Goal: Task Accomplishment & Management: Manage account settings

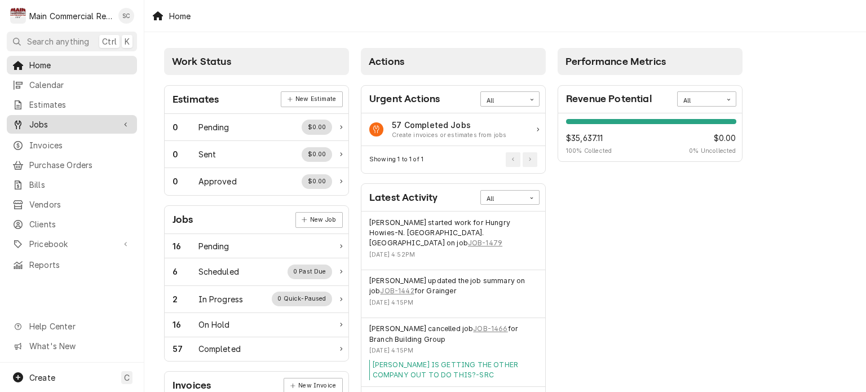
click at [96, 121] on span "Jobs" at bounding box center [71, 124] width 85 height 12
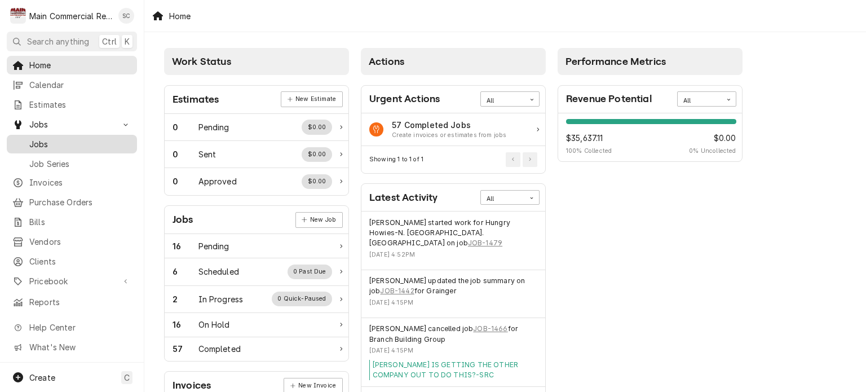
click at [87, 138] on span "Jobs" at bounding box center [80, 144] width 102 height 12
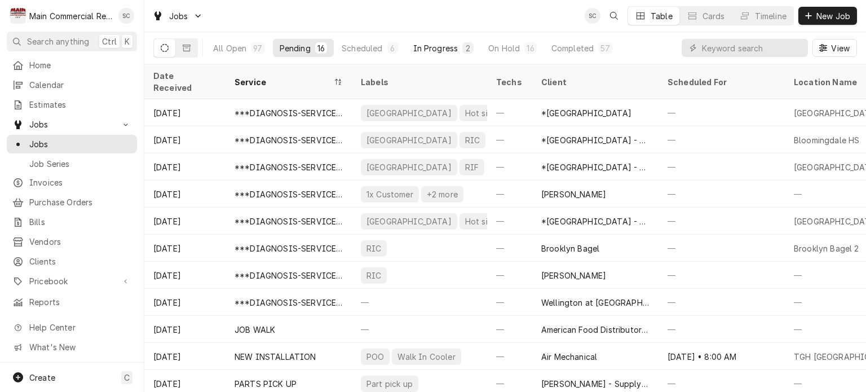
click at [436, 49] on div "In Progress" at bounding box center [435, 48] width 45 height 12
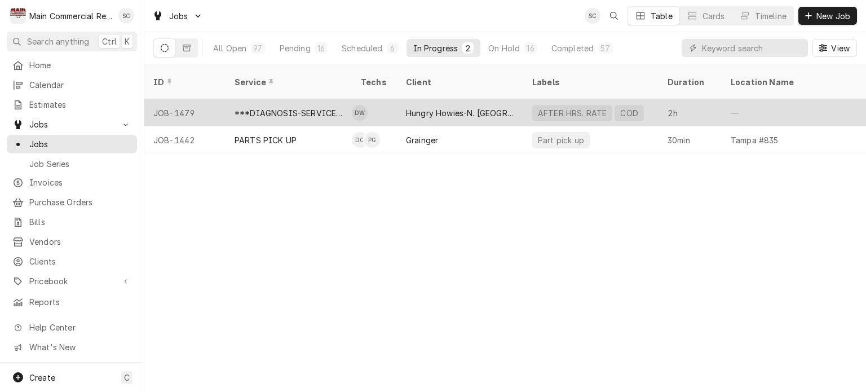
click at [431, 107] on div "Hungry Howies-N. [GEOGRAPHIC_DATA]. [GEOGRAPHIC_DATA]" at bounding box center [460, 113] width 108 height 12
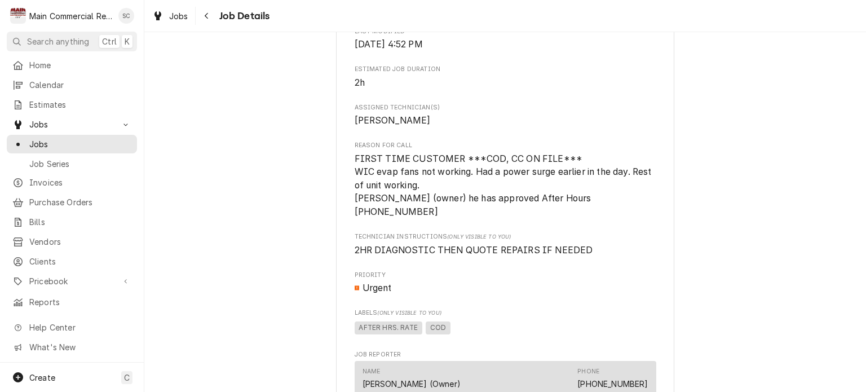
scroll to position [431, 0]
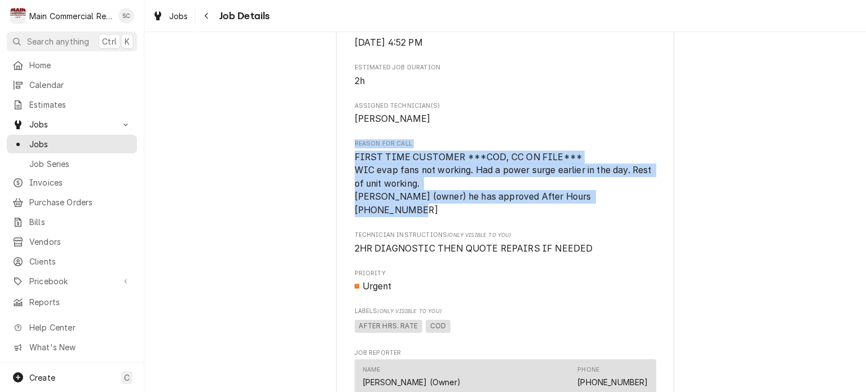
drag, startPoint x: 638, startPoint y: 209, endPoint x: 338, endPoint y: 151, distance: 305.7
click at [338, 151] on div "Hungry Howies-N. Armenia Ave. Tampa 5802 N Armenia Ave, Tampa, FL 33603 Open in…" at bounding box center [505, 267] width 338 height 1253
copy div "Reason For Call FIRST TIME CUSTOMER ***COD, CC ON FILE*** WIC evap fans not wor…"
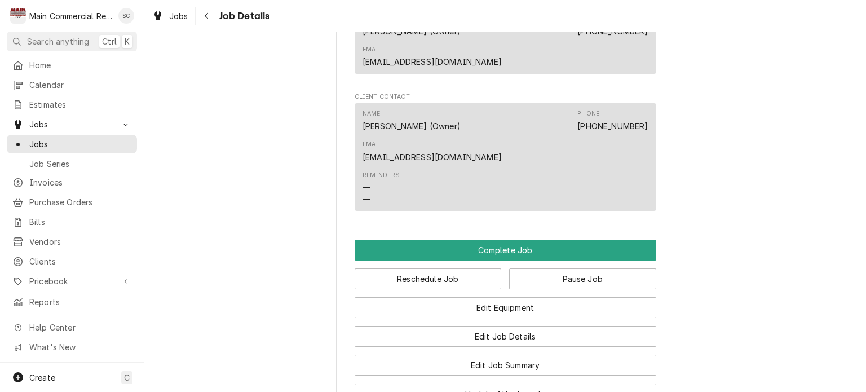
scroll to position [883, 0]
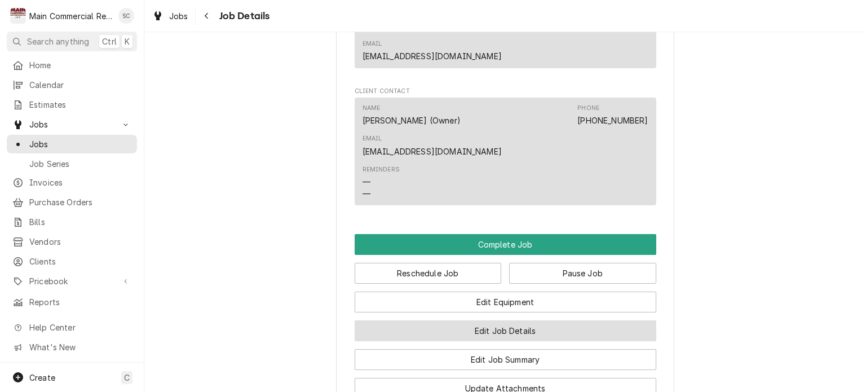
click at [605, 320] on button "Edit Job Details" at bounding box center [506, 330] width 302 height 21
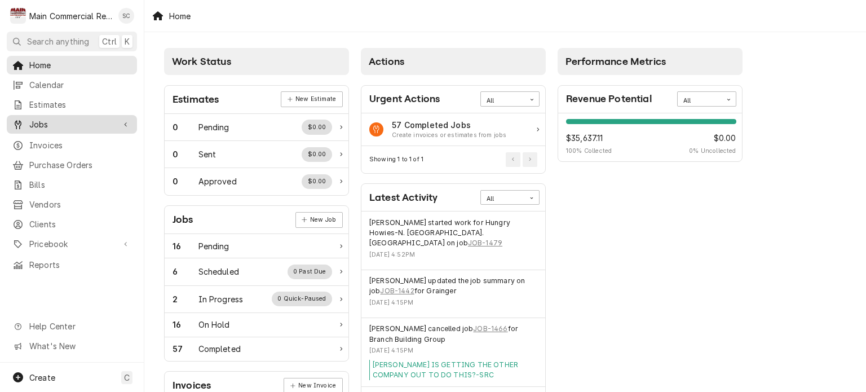
click at [74, 118] on span "Jobs" at bounding box center [71, 124] width 85 height 12
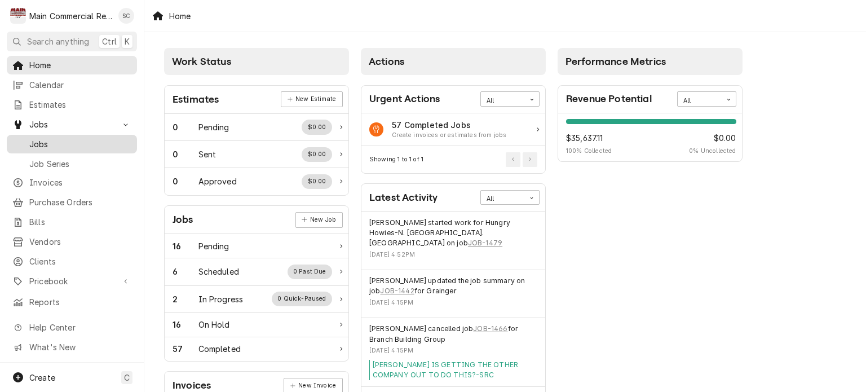
click at [54, 140] on span "Jobs" at bounding box center [80, 144] width 102 height 12
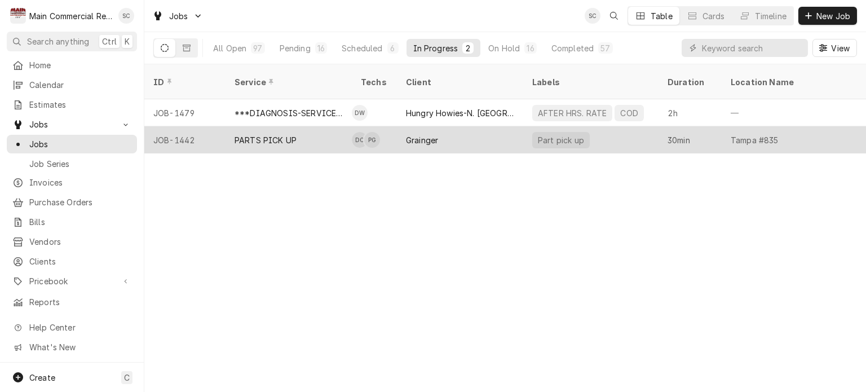
click at [459, 126] on div "Grainger" at bounding box center [460, 139] width 126 height 27
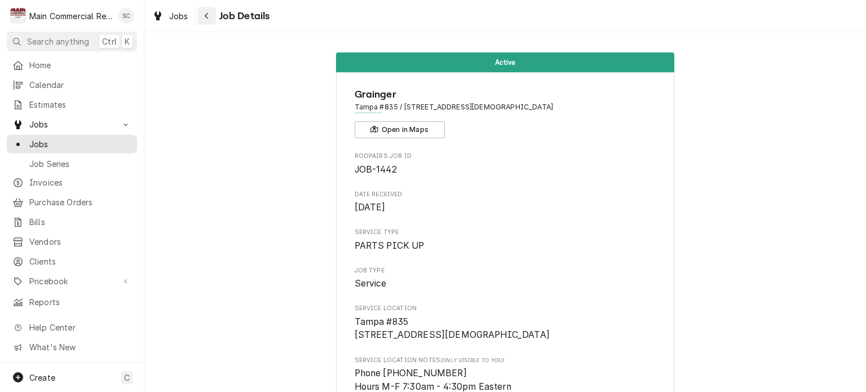
click at [209, 15] on div "Navigate back" at bounding box center [206, 15] width 11 height 11
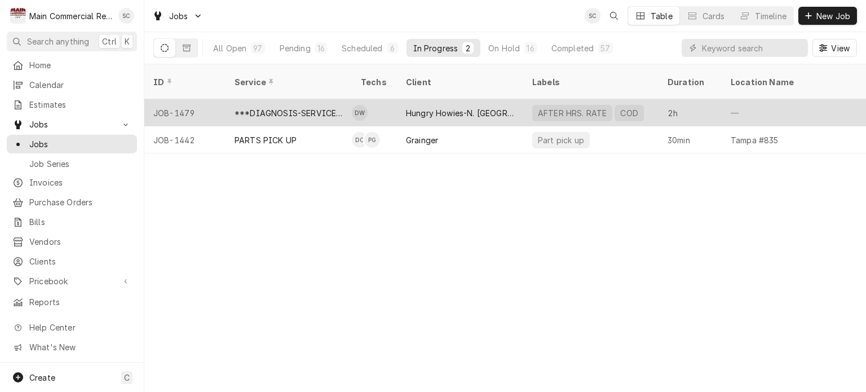
click at [460, 107] on div "Hungry Howies-N. [GEOGRAPHIC_DATA]. [GEOGRAPHIC_DATA]" at bounding box center [460, 113] width 108 height 12
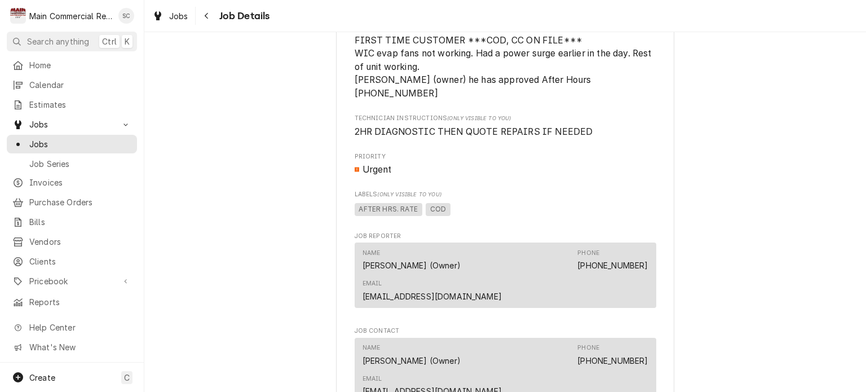
scroll to position [550, 0]
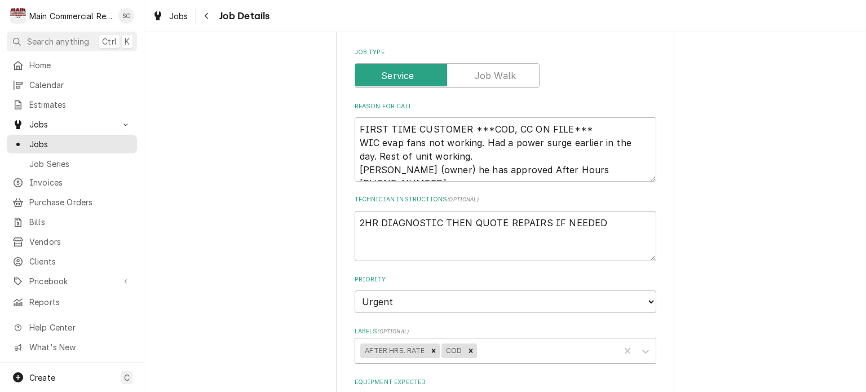
scroll to position [183, 0]
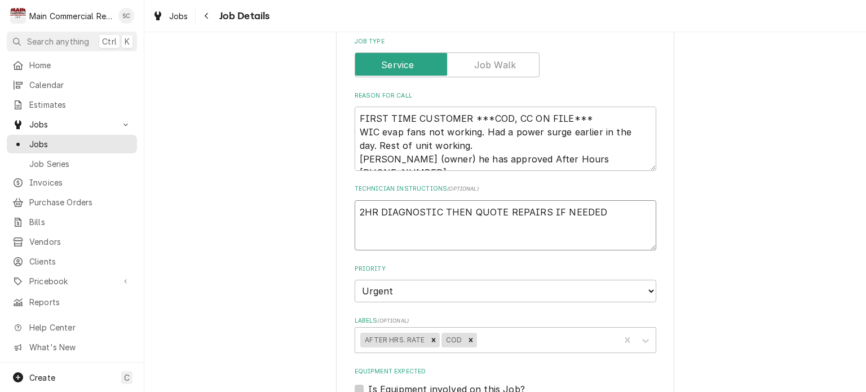
click at [592, 212] on textarea "2HR DIAGNOSTIC THEN QUOTE REPAIRS IF NEEDED" at bounding box center [506, 225] width 302 height 51
type textarea "x"
type textarea "2HR DIAGNOSTIC THEN QUOTE REPAIRS IF NEEDED"
type textarea "x"
type textarea "2HR DIAGNOSTIC THEN QUOTE REPAIRS IF NEEDED 9"
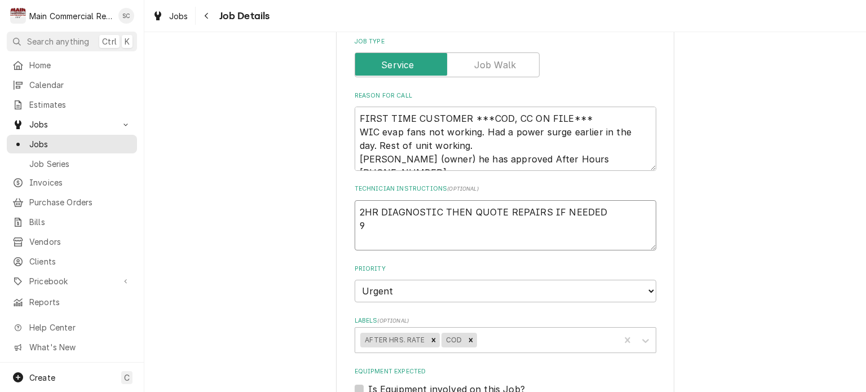
type textarea "x"
type textarea "2HR DIAGNOSTIC THEN QUOTE REPAIRS IF NEEDED 9-"
type textarea "x"
type textarea "2HR DIAGNOSTIC THEN QUOTE REPAIRS IF NEEDED 9-2"
type textarea "x"
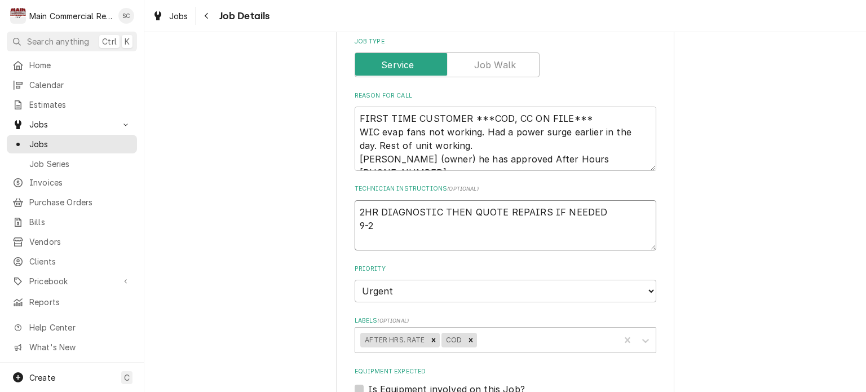
type textarea "2HR DIAGNOSTIC THEN QUOTE REPAIRS IF NEEDED 9-25"
type textarea "x"
type textarea "2HR DIAGNOSTIC THEN QUOTE REPAIRS IF NEEDED 9-25-"
type textarea "x"
type textarea "2HR DIAGNOSTIC THEN QUOTE REPAIRS IF NEEDED 9-25-2"
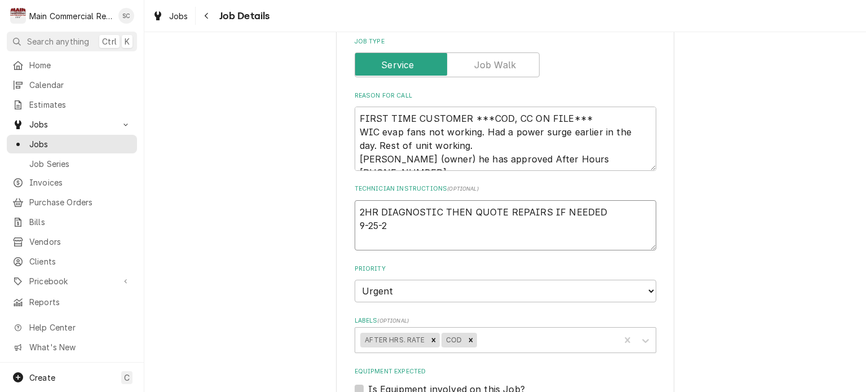
type textarea "x"
type textarea "2HR DIAGNOSTIC THEN QUOTE REPAIRS IF NEEDED 9-25-25"
type textarea "x"
type textarea "2HR DIAGNOSTIC THEN QUOTE REPAIRS IF NEEDED 9-25-25:"
type textarea "x"
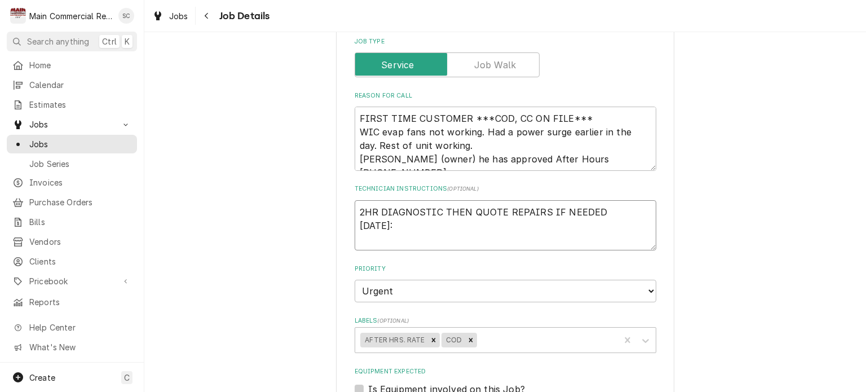
type textarea "2HR DIAGNOSTIC THEN QUOTE REPAIRS IF NEEDED 9-25-25:"
type textarea "x"
type textarea "2HR DIAGNOSTIC THEN QUOTE REPAIRS IF NEEDED 9-25-25: I"
type textarea "x"
type textarea "2HR DIAGNOSTIC THEN QUOTE REPAIRS IF NEEDED 9-25-25: In"
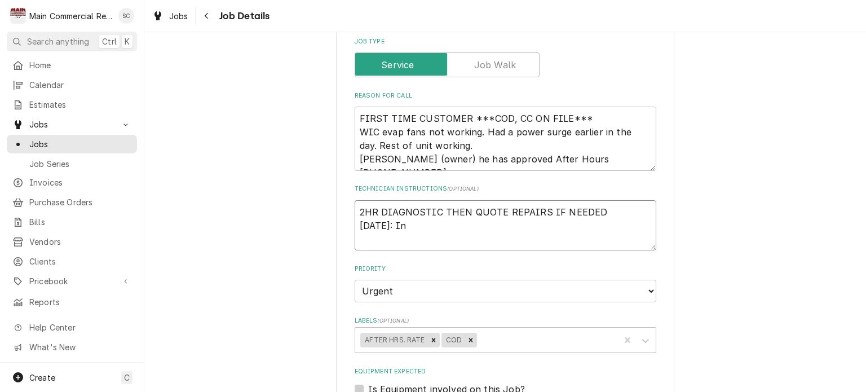
type textarea "x"
type textarea "2HR DIAGNOSTIC THEN QUOTE REPAIRS IF NEEDED 9-25-25: Inv"
type textarea "x"
type textarea "2HR DIAGNOSTIC THEN QUOTE REPAIRS IF NEEDED 9-25-25: Inv#"
type textarea "x"
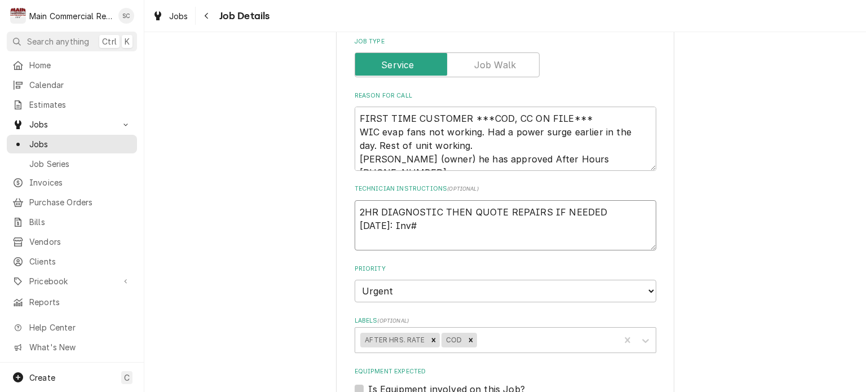
type textarea "2HR DIAGNOSTIC THEN QUOTE REPAIRS IF NEEDED 9-25-25: Inv#1"
type textarea "x"
type textarea "2HR DIAGNOSTIC THEN QUOTE REPAIRS IF NEEDED 9-25-25: Inv#15"
type textarea "x"
type textarea "2HR DIAGNOSTIC THEN QUOTE REPAIRS IF NEEDED 9-25-25: Inv#152"
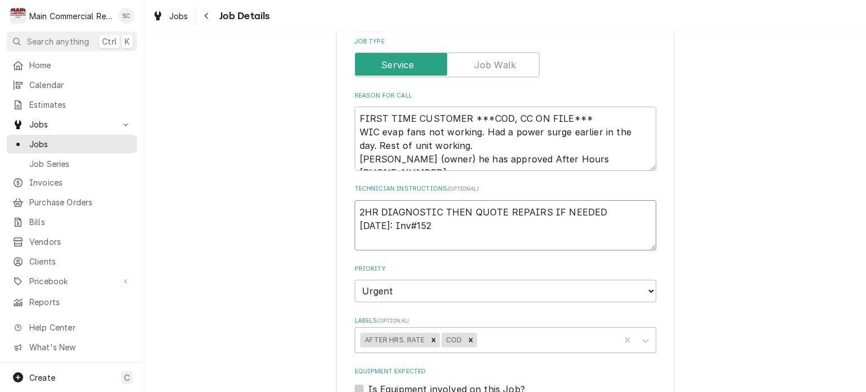
type textarea "x"
type textarea "2HR DIAGNOSTIC THEN QUOTE REPAIRS IF NEEDED 9-25-25: Inv#1523"
type textarea "x"
type textarea "2HR DIAGNOSTIC THEN QUOTE REPAIRS IF NEEDED 9-25-25: Inv#15230"
type textarea "x"
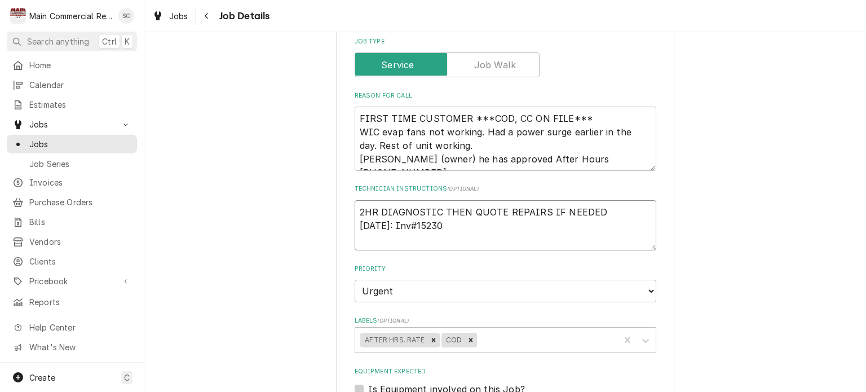
type textarea "2HR DIAGNOSTIC THEN QUOTE REPAIRS IF NEEDED 9-25-25: Inv#15230"
type textarea "x"
type textarea "2HR DIAGNOSTIC THEN QUOTE REPAIRS IF NEEDED 9-25-25: Inv#15230 c"
type textarea "x"
type textarea "2HR DIAGNOSTIC THEN QUOTE REPAIRS IF NEEDED 9-25-25: Inv#15230 cr"
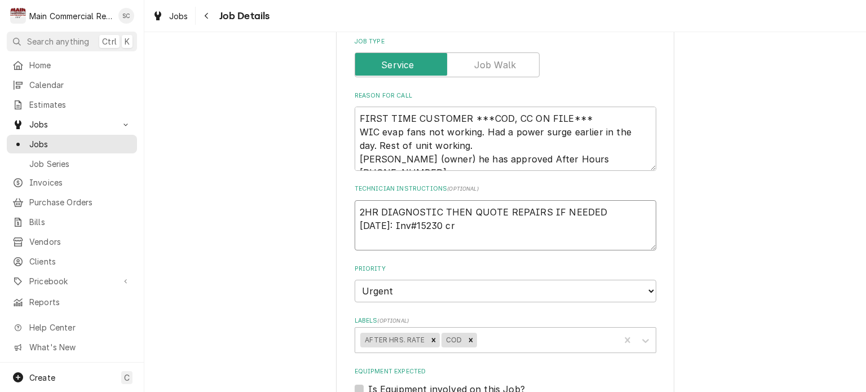
type textarea "x"
type textarea "2HR DIAGNOSTIC THEN QUOTE REPAIRS IF NEEDED 9-25-25: Inv#15230 cre"
type textarea "x"
type textarea "2HR DIAGNOSTIC THEN QUOTE REPAIRS IF NEEDED 9-25-25: Inv#15230 crea"
type textarea "x"
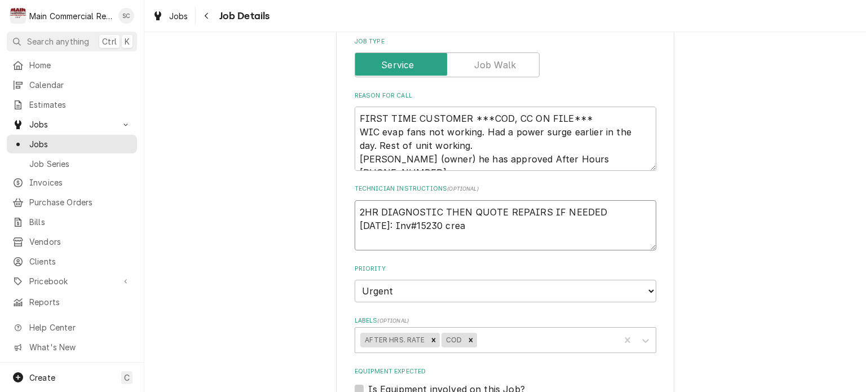
type textarea "2HR DIAGNOSTIC THEN QUOTE REPAIRS IF NEEDED 9-25-25: Inv#15230 creat"
type textarea "x"
type textarea "2HR DIAGNOSTIC THEN QUOTE REPAIRS IF NEEDED 9-25-25: Inv#15230 create"
type textarea "x"
type textarea "2HR DIAGNOSTIC THEN QUOTE REPAIRS IF NEEDED 9-25-25: Inv#15230 created"
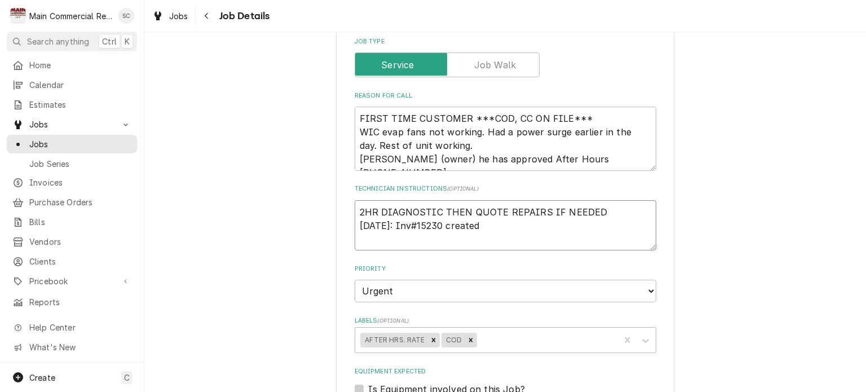
type textarea "x"
type textarea "2HR DIAGNOSTIC THEN QUOTE REPAIRS IF NEEDED 9-25-25: Inv#15230 created"
type textarea "x"
type textarea "2HR DIAGNOSTIC THEN QUOTE REPAIRS IF NEEDED 9-25-25: Inv#15230 created f"
type textarea "x"
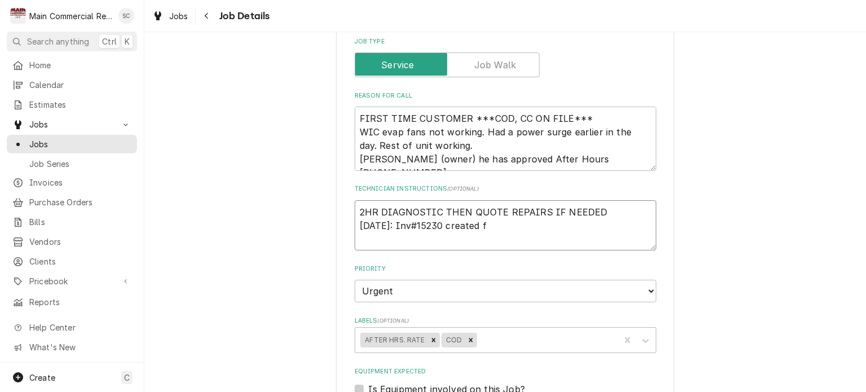
type textarea "2HR DIAGNOSTIC THEN QUOTE REPAIRS IF NEEDED 9-25-25: Inv#15230 created fo"
type textarea "x"
type textarea "2HR DIAGNOSTIC THEN QUOTE REPAIRS IF NEEDED 9-25-25: Inv#15230 created for"
type textarea "x"
type textarea "2HR DIAGNOSTIC THEN QUOTE REPAIRS IF NEEDED 9-25-25: Inv#15230 created for t"
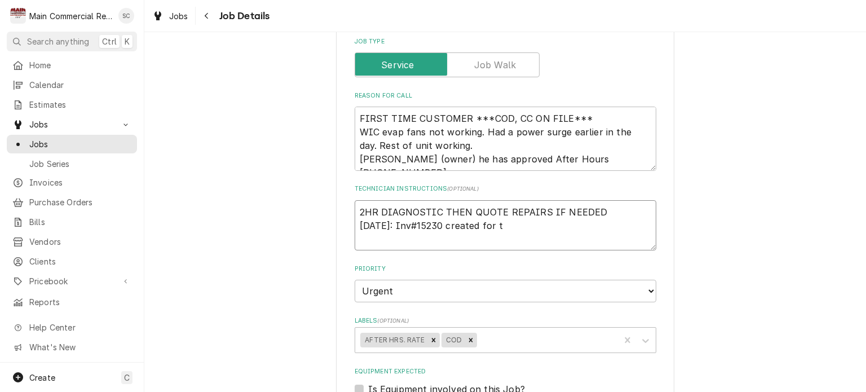
type textarea "x"
type textarea "2HR DIAGNOSTIC THEN QUOTE REPAIRS IF NEEDED 9-25-25: Inv#15230 created for thi"
type textarea "x"
type textarea "2HR DIAGNOSTIC THEN QUOTE REPAIRS IF NEEDED 9-25-25: Inv#15230 created for this"
type textarea "x"
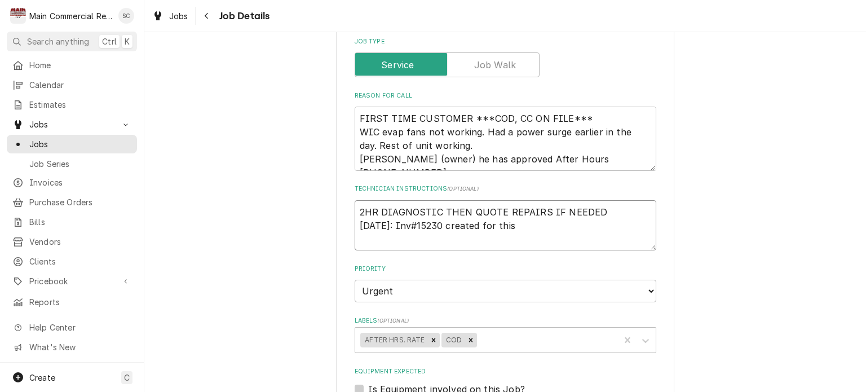
type textarea "2HR DIAGNOSTIC THEN QUOTE REPAIRS IF NEEDED 9-25-25: Inv#15230 created for this"
type textarea "x"
type textarea "2HR DIAGNOSTIC THEN QUOTE REPAIRS IF NEEDED 9-25-25: Inv#15230 created for this…"
type textarea "x"
type textarea "2HR DIAGNOSTIC THEN QUOTE REPAIRS IF NEEDED 9-25-25: Inv#15230 created for this…"
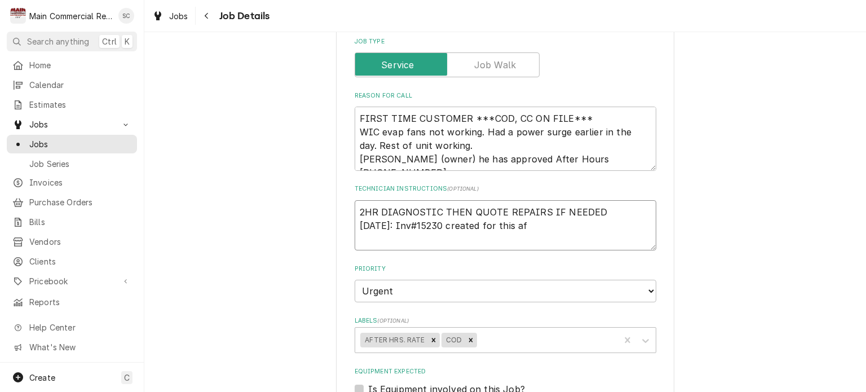
type textarea "x"
type textarea "2HR DIAGNOSTIC THEN QUOTE REPAIRS IF NEEDED 9-25-25: Inv#15230 created for this…"
type textarea "x"
type textarea "2HR DIAGNOSTIC THEN QUOTE REPAIRS IF NEEDED 9-25-25: Inv#15230 created for this…"
type textarea "x"
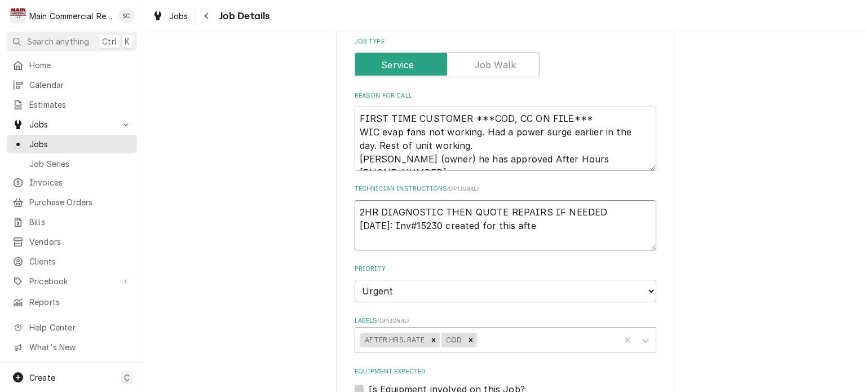
type textarea "2HR DIAGNOSTIC THEN QUOTE REPAIRS IF NEEDED 9-25-25: Inv#15230 created for this…"
type textarea "x"
type textarea "2HR DIAGNOSTIC THEN QUOTE REPAIRS IF NEEDED 9-25-25: Inv#15230 created for this…"
type textarea "x"
type textarea "2HR DIAGNOSTIC THEN QUOTE REPAIRS IF NEEDED 9-25-25: Inv#15230 created for this…"
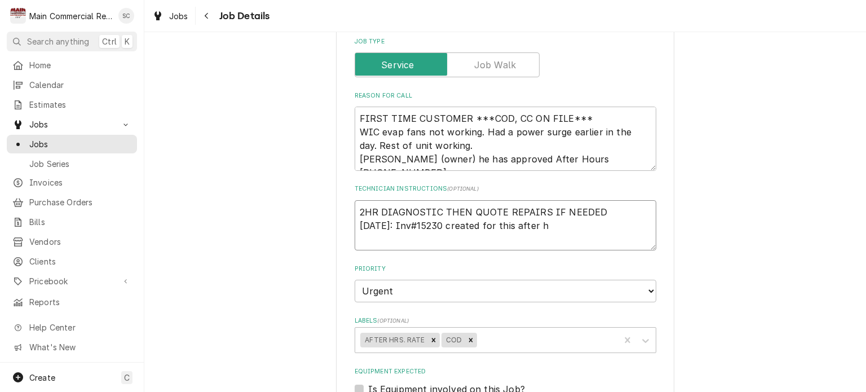
type textarea "x"
type textarea "2HR DIAGNOSTIC THEN QUOTE REPAIRS IF NEEDED 9-25-25: Inv#15230 created for this…"
type textarea "x"
type textarea "2HR DIAGNOSTIC THEN QUOTE REPAIRS IF NEEDED 9-25-25: Inv#15230 created for this…"
type textarea "x"
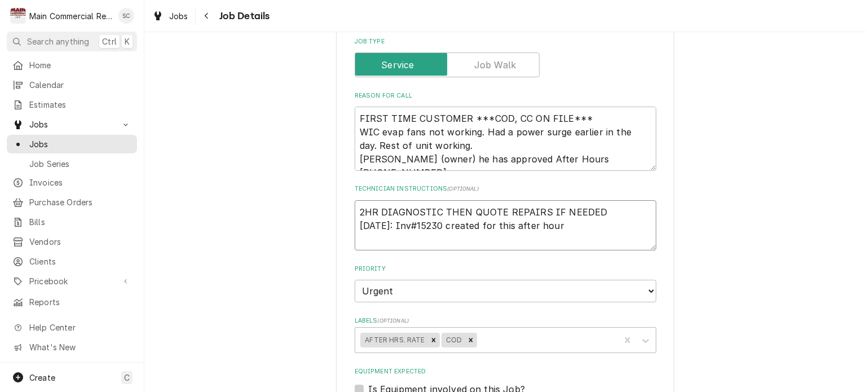
type textarea "2HR DIAGNOSTIC THEN QUOTE REPAIRS IF NEEDED 9-25-25: Inv#15230 created for this…"
type textarea "x"
type textarea "2HR DIAGNOSTIC THEN QUOTE REPAIRS IF NEEDED 9-25-25: Inv#15230 created for this…"
type textarea "x"
type textarea "2HR DIAGNOSTIC THEN QUOTE REPAIRS IF NEEDED 9-25-25: Inv#15230 created for this…"
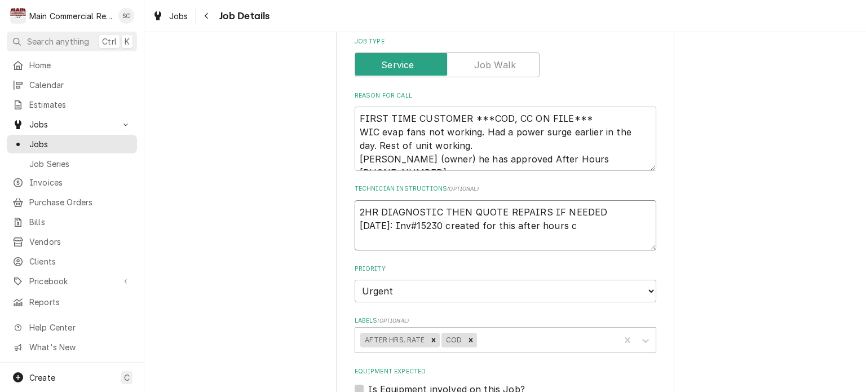
type textarea "x"
type textarea "2HR DIAGNOSTIC THEN QUOTE REPAIRS IF NEEDED 9-25-25: Inv#15230 created for this…"
type textarea "x"
type textarea "2HR DIAGNOSTIC THEN QUOTE REPAIRS IF NEEDED 9-25-25: Inv#15230 created for this…"
type textarea "x"
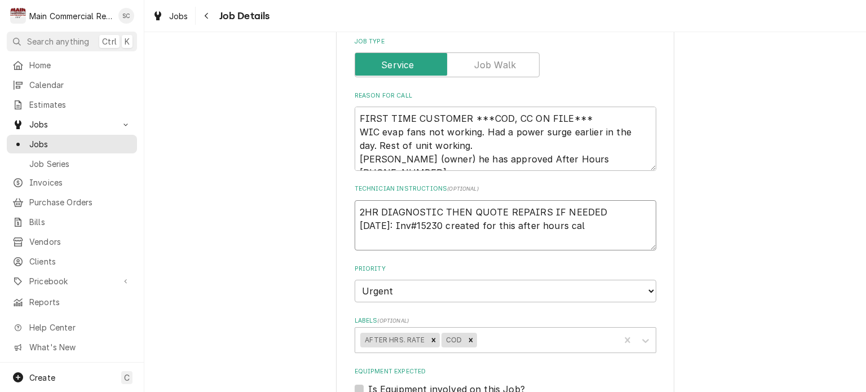
type textarea "2HR DIAGNOSTIC THEN QUOTE REPAIRS IF NEEDED 9-25-25: Inv#15230 created for this…"
type textarea "x"
type textarea "2HR DIAGNOSTIC THEN QUOTE REPAIRS IF NEEDED 9-25-25: Inv#15230 created for this…"
type textarea "x"
type textarea "2HR DIAGNOSTIC THEN QUOTE REPAIRS IF NEEDED 9-25-25: Inv#15230 created for this…"
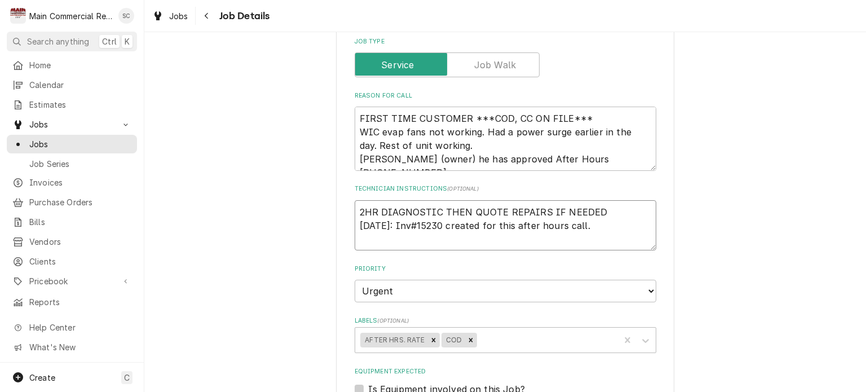
type textarea "x"
type textarea "2HR DIAGNOSTIC THEN QUOTE REPAIRS IF NEEDED 9-25-25: Inv#15230 created for this…"
type textarea "x"
type textarea "2HR DIAGNOSTIC THEN QUOTE REPAIRS IF NEEDED 9-25-25: Inv#15230 created for this…"
type textarea "x"
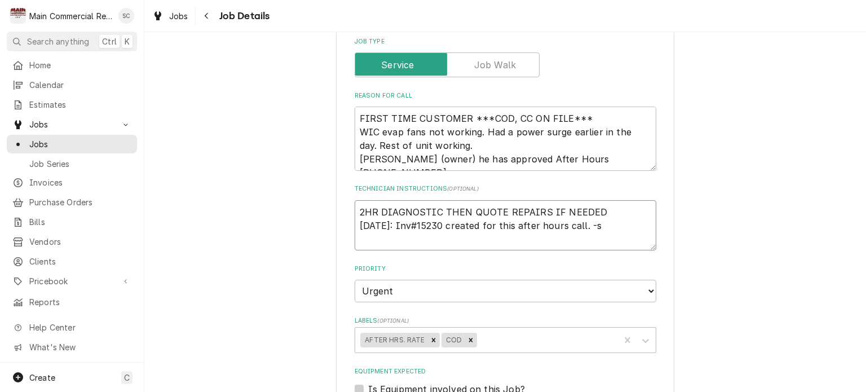
type textarea "2HR DIAGNOSTIC THEN QUOTE REPAIRS IF NEEDED 9-25-25: Inv#15230 created for this…"
type textarea "x"
type textarea "2HR DIAGNOSTIC THEN QUOTE REPAIRS IF NEEDED 9-25-25: Inv#15230 created for this…"
type textarea "x"
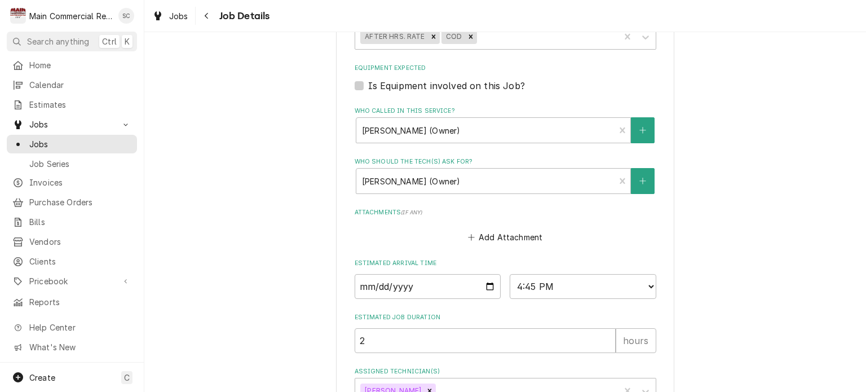
scroll to position [565, 0]
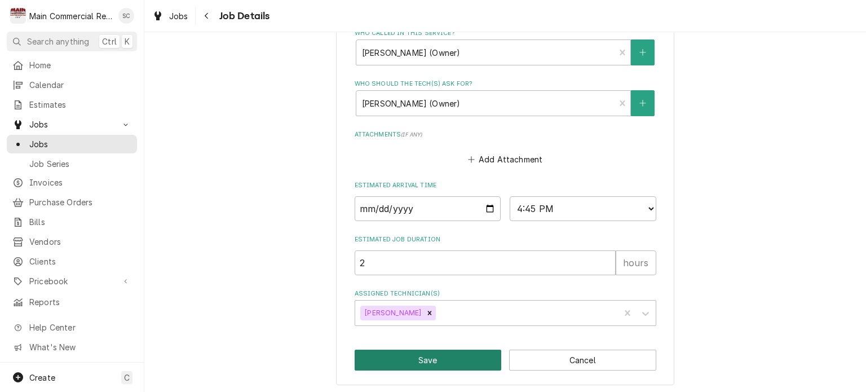
type textarea "2HR DIAGNOSTIC THEN QUOTE REPAIRS IF NEEDED 9-25-25: Inv#15230 created for this…"
click at [451, 358] on button "Save" at bounding box center [428, 360] width 147 height 21
type textarea "x"
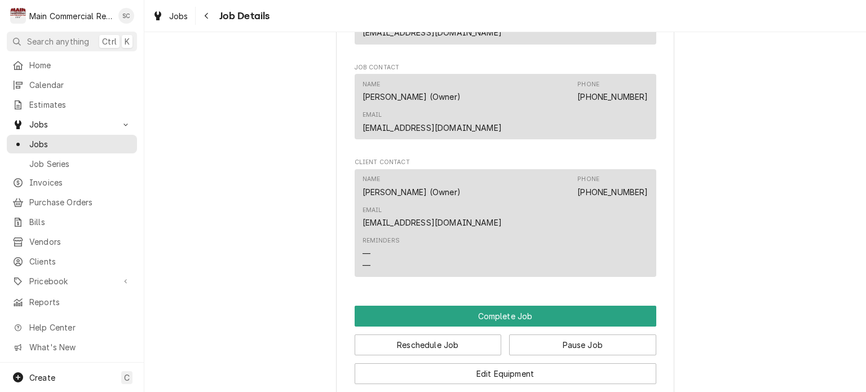
scroll to position [836, 0]
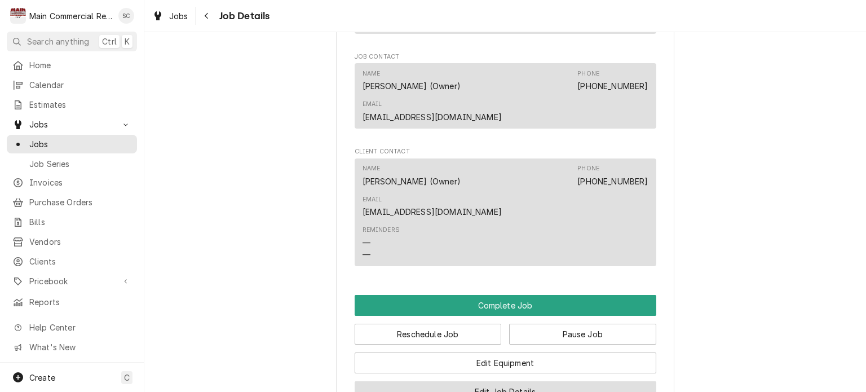
click at [548, 381] on button "Edit Job Details" at bounding box center [506, 391] width 302 height 21
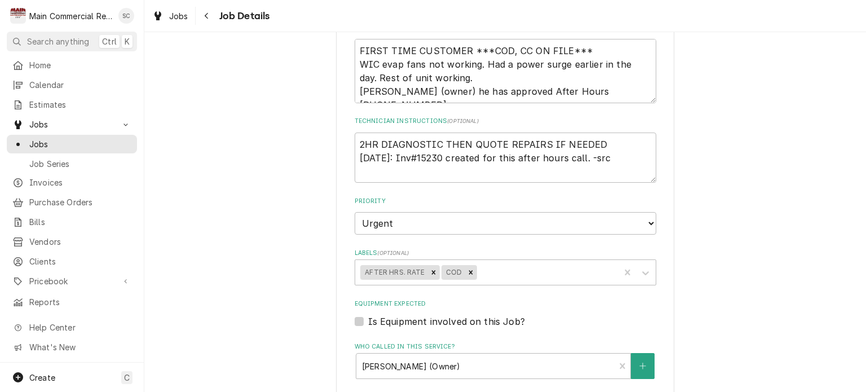
scroll to position [256, 0]
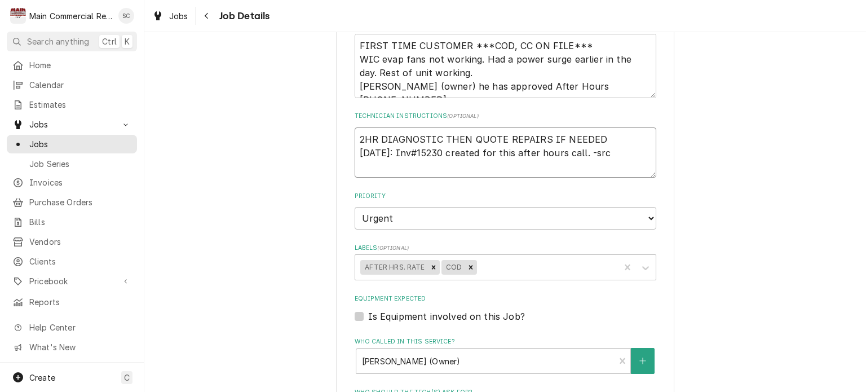
click at [444, 150] on textarea "2HR DIAGNOSTIC THEN QUOTE REPAIRS IF NEEDED [DATE]: Inv#15230 created for this …" at bounding box center [506, 152] width 302 height 51
type textarea "x"
type textarea "2HR DIAGNOSTIC THEN QUOTE REPAIRS IF NEEDED [DATE]: Inv#15230created for this a…"
type textarea "x"
type textarea "2HR DIAGNOSTIC THEN QUOTE REPAIRS IF NEEDED [DATE]: Inv#152300created for this …"
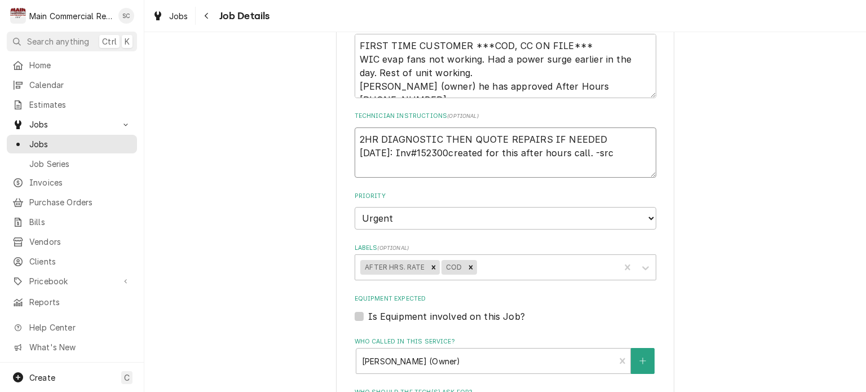
type textarea "x"
type textarea "2HR DIAGNOSTIC THEN QUOTE REPAIRS IF NEEDED [DATE]: Inv#152300 created for this…"
type textarea "x"
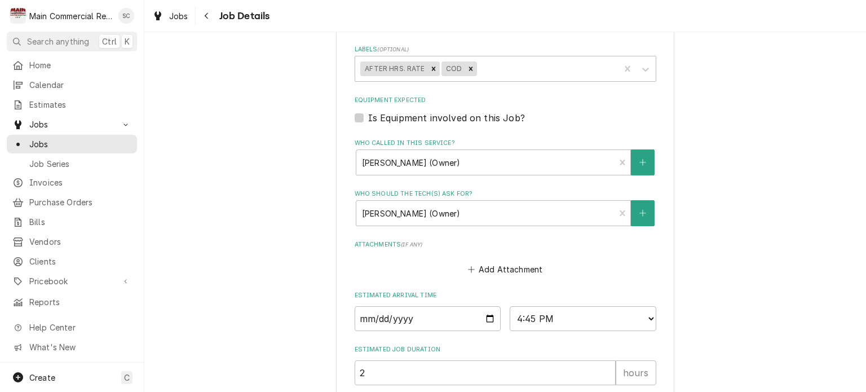
scroll to position [565, 0]
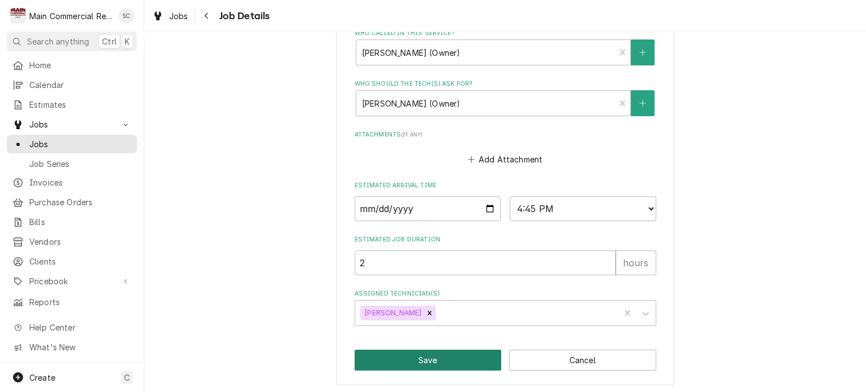
type textarea "2HR DIAGNOSTIC THEN QUOTE REPAIRS IF NEEDED [DATE]: Inv#152300 created for this…"
click at [439, 358] on button "Save" at bounding box center [428, 360] width 147 height 21
type textarea "x"
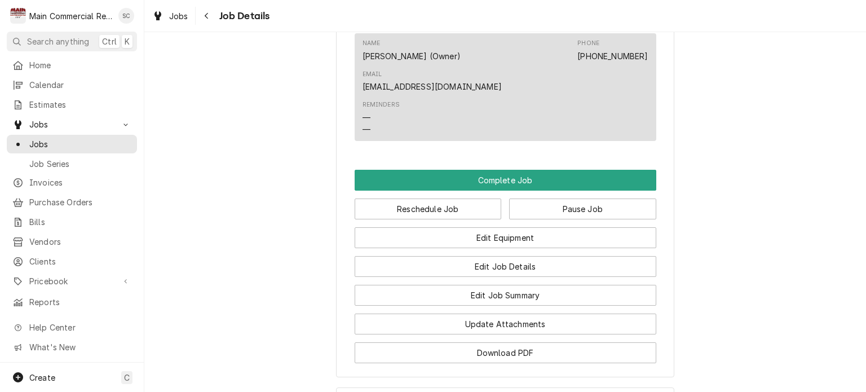
scroll to position [957, 0]
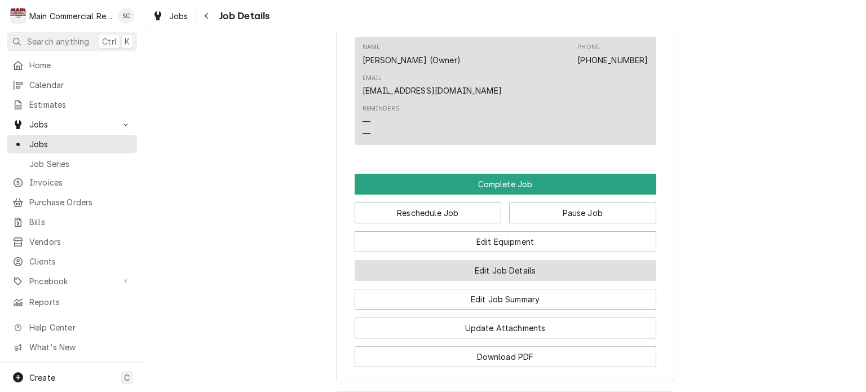
click at [530, 260] on button "Edit Job Details" at bounding box center [506, 270] width 302 height 21
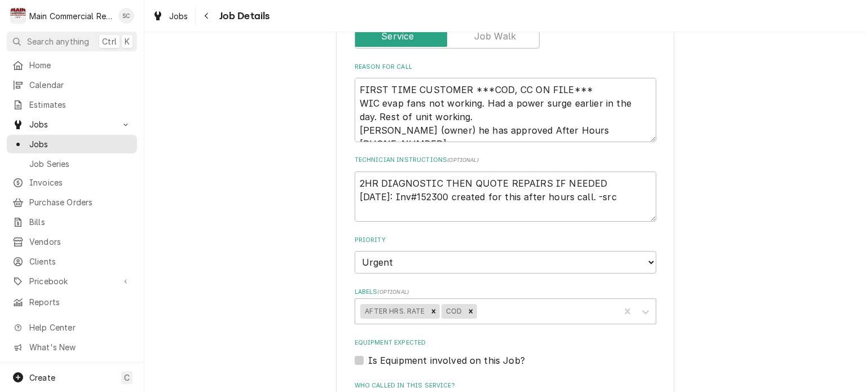
scroll to position [213, 0]
click at [588, 193] on textarea "2HR DIAGNOSTIC THEN QUOTE REPAIRS IF NEEDED [DATE]: Inv#152300 created for this…" at bounding box center [506, 195] width 302 height 51
type textarea "x"
type textarea "2HR DIAGNOSTIC THEN QUOTE REPAIRS IF NEEDED [DATE]: Inv#152300 created for this…"
type textarea "x"
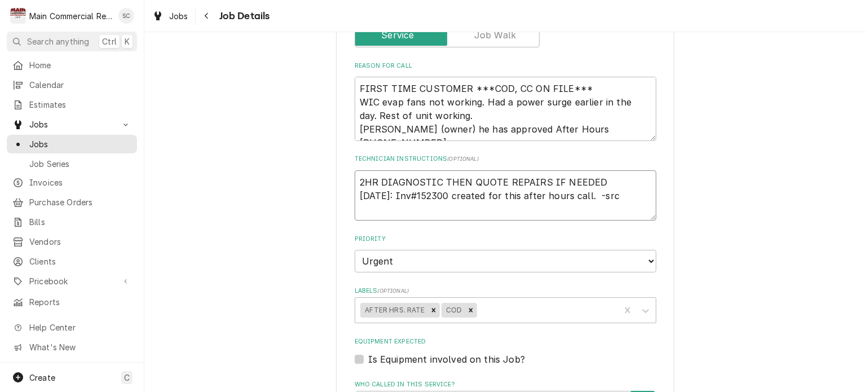
type textarea "2HR DIAGNOSTIC THEN QUOTE REPAIRS IF NEEDED [DATE]: Inv#152300 created for this…"
type textarea "x"
type textarea "2HR DIAGNOSTIC THEN QUOTE REPAIRS IF NEEDED [DATE]: Inv#152300 created for this…"
type textarea "x"
type textarea "2HR DIAGNOSTIC THEN QUOTE REPAIRS IF NEEDED [DATE]: Inv#152300 created for this…"
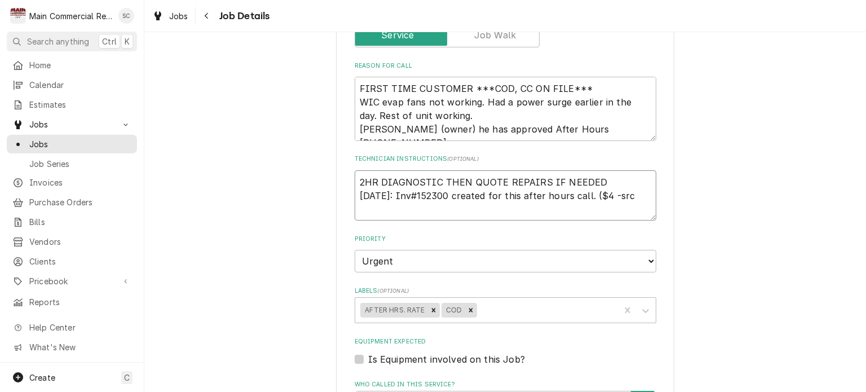
type textarea "x"
type textarea "2HR DIAGNOSTIC THEN QUOTE REPAIRS IF NEEDED [DATE]: Inv#152300 created for this…"
type textarea "x"
type textarea "2HR DIAGNOSTIC THEN QUOTE REPAIRS IF NEEDED [DATE]: Inv#152300 created for this…"
type textarea "x"
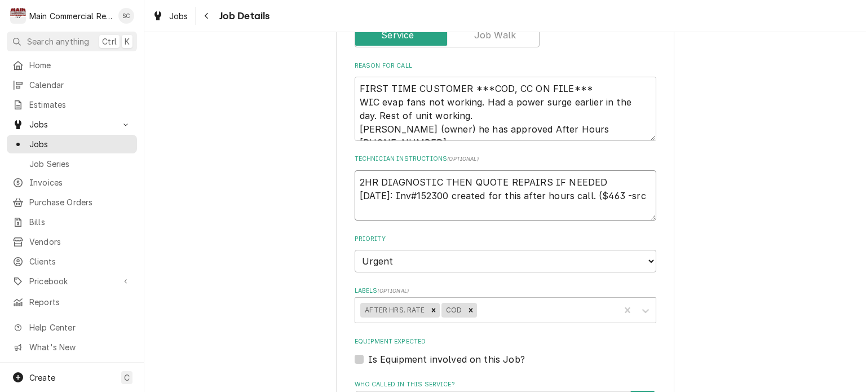
type textarea "2HR DIAGNOSTIC THEN QUOTE REPAIRS IF NEEDED [DATE]: Inv#152300 created for this…"
type textarea "x"
type textarea "2HR DIAGNOSTIC THEN QUOTE REPAIRS IF NEEDED [DATE]: Inv#152300 created for this…"
type textarea "x"
type textarea "2HR DIAGNOSTIC THEN QUOTE REPAIRS IF NEEDED [DATE]: Inv#152300 created for this…"
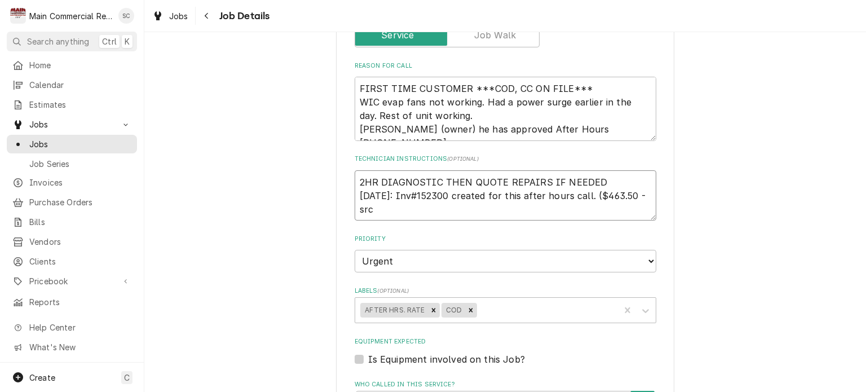
type textarea "x"
type textarea "2HR DIAGNOSTIC THEN QUOTE REPAIRS IF NEEDED [DATE]: Inv#152300 created for this…"
type textarea "x"
type textarea "2HR DIAGNOSTIC THEN QUOTE REPAIRS IF NEEDED [DATE]: Inv#152300 created for this…"
type textarea "x"
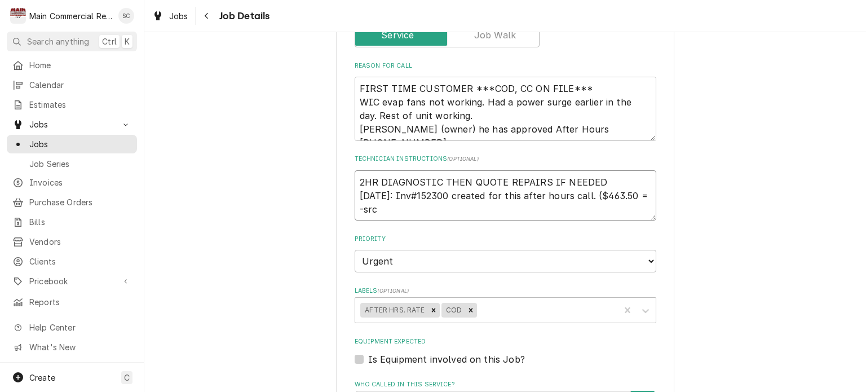
type textarea "2HR DIAGNOSTIC THEN QUOTE REPAIRS IF NEEDED [DATE]: Inv#152300 created for this…"
type textarea "x"
type textarea "2HR DIAGNOSTIC THEN QUOTE REPAIRS IF NEEDED [DATE]: Inv#152300 created for this…"
type textarea "x"
type textarea "2HR DIAGNOSTIC THEN QUOTE REPAIRS IF NEEDED [DATE]: Inv#152300 created for this…"
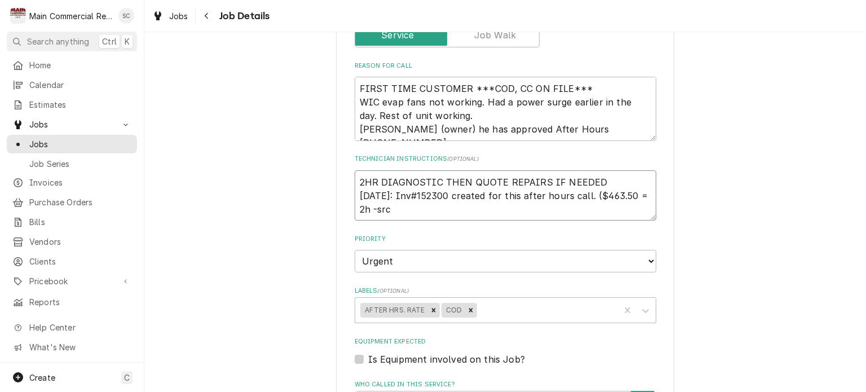
type textarea "x"
type textarea "2HR DIAGNOSTIC THEN QUOTE REPAIRS IF NEEDED [DATE]: Inv#152300 created for this…"
type textarea "x"
type textarea "2HR DIAGNOSTIC THEN QUOTE REPAIRS IF NEEDED [DATE]: Inv#152300 created for this…"
type textarea "x"
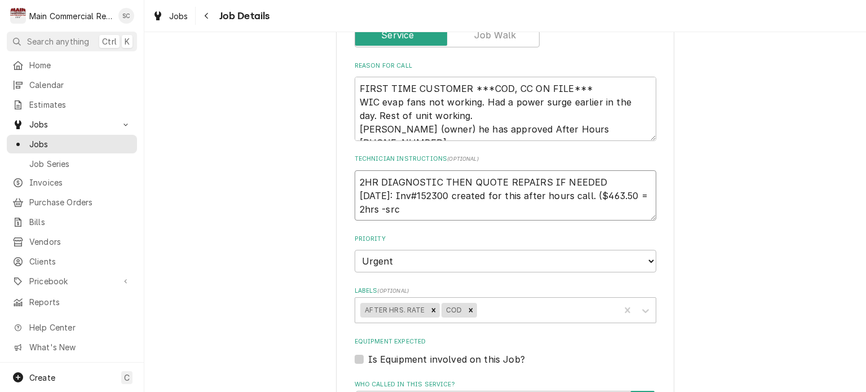
type textarea "2HR DIAGNOSTIC THEN QUOTE REPAIRS IF NEEDED [DATE]: Inv#152300 created for this…"
type textarea "x"
type textarea "2HR DIAGNOSTIC THEN QUOTE REPAIRS IF NEEDED [DATE]: Inv#152300 created for this…"
type textarea "x"
type textarea "2HR DIAGNOSTIC THEN QUOTE REPAIRS IF NEEDED [DATE]: Inv#152300 created for this…"
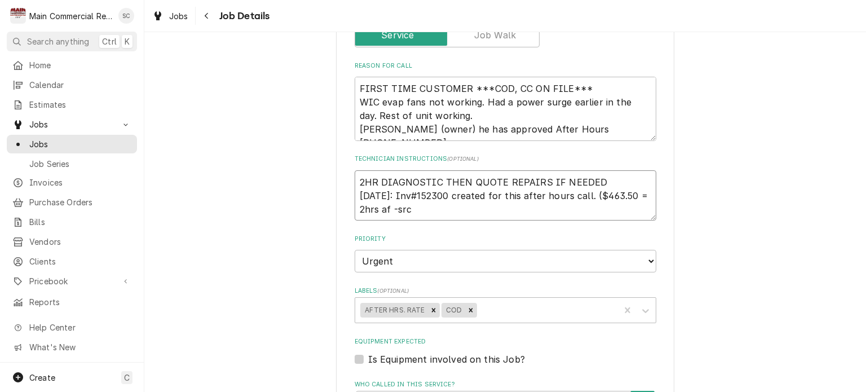
type textarea "x"
type textarea "2HR DIAGNOSTIC THEN QUOTE REPAIRS IF NEEDED [DATE]: Inv#152300 created for this…"
type textarea "x"
type textarea "2HR DIAGNOSTIC THEN QUOTE REPAIRS IF NEEDED [DATE]: Inv#152300 created for this…"
type textarea "x"
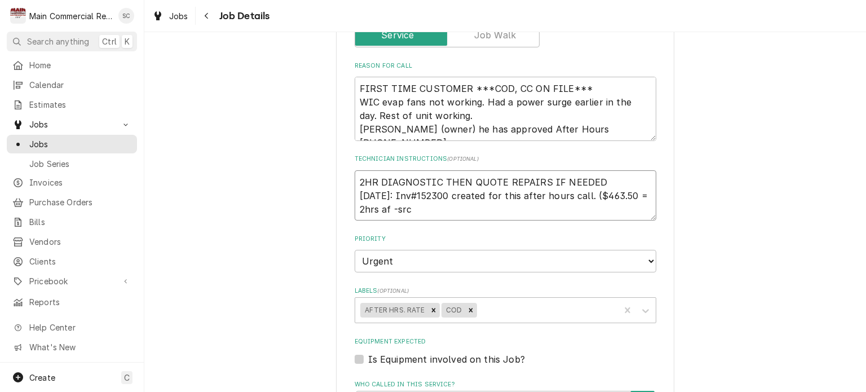
type textarea "2HR DIAGNOSTIC THEN QUOTE REPAIRS IF NEEDED [DATE]: Inv#152300 created for this…"
type textarea "x"
type textarea "2HR DIAGNOSTIC THEN QUOTE REPAIRS IF NEEDED [DATE]: Inv#152300 created for this…"
type textarea "x"
type textarea "2HR DIAGNOSTIC THEN QUOTE REPAIRS IF NEEDED [DATE]: Inv#152300 created for this…"
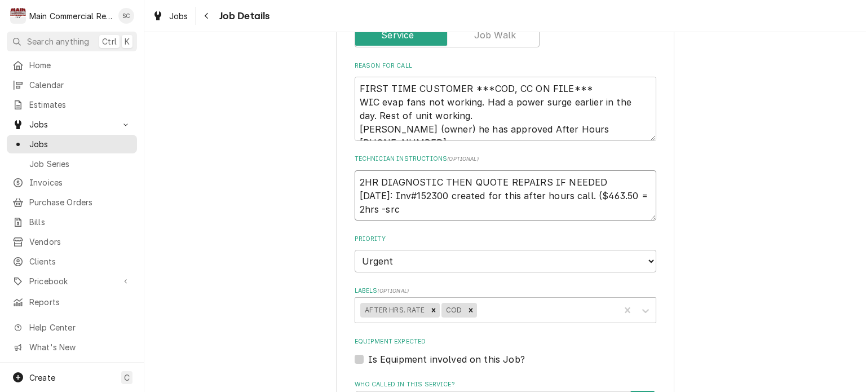
type textarea "x"
type textarea "2HR DIAGNOSTIC THEN QUOTE REPAIRS IF NEEDED [DATE]: Inv#152300 created for this…"
type textarea "x"
type textarea "2HR DIAGNOSTIC THEN QUOTE REPAIRS IF NEEDED [DATE]: Inv#152300 created for this…"
type textarea "x"
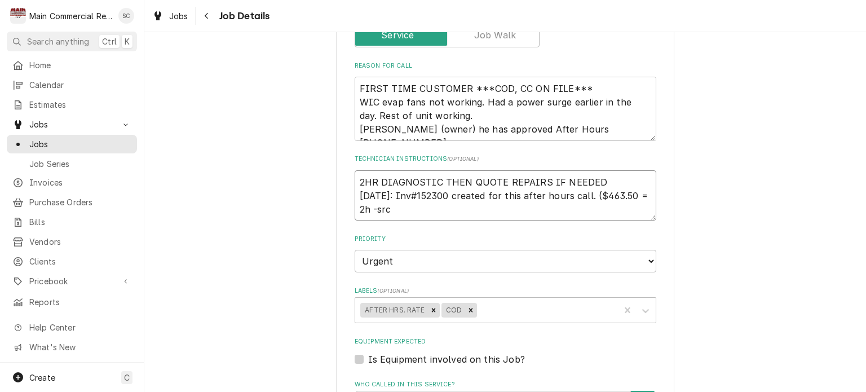
type textarea "2HR DIAGNOSTIC THEN QUOTE REPAIRS IF NEEDED [DATE]: Inv#152300 created for this…"
type textarea "x"
type textarea "2HR DIAGNOSTIC THEN QUOTE REPAIRS IF NEEDED [DATE]: Inv#152300 created for this…"
type textarea "x"
type textarea "2HR DIAGNOSTIC THEN QUOTE REPAIRS IF NEEDED [DATE]: Inv#152300 created for this…"
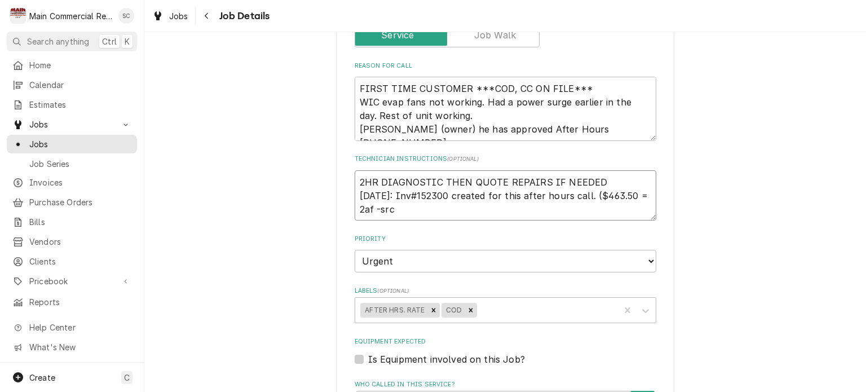
type textarea "x"
type textarea "2HR DIAGNOSTIC THEN QUOTE REPAIRS IF NEEDED [DATE]: Inv#152300 created for this…"
type textarea "x"
type textarea "2HR DIAGNOSTIC THEN QUOTE REPAIRS IF NEEDED [DATE]: Inv#152300 created for this…"
type textarea "x"
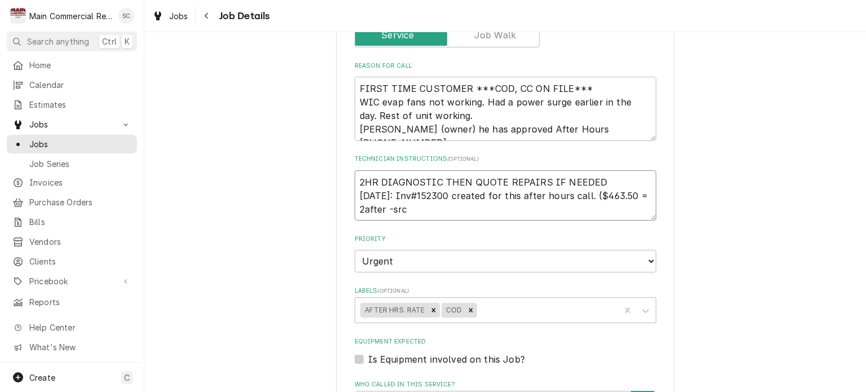
type textarea "2HR DIAGNOSTIC THEN QUOTE REPAIRS IF NEEDED [DATE]: Inv#152300 created for this…"
type textarea "x"
type textarea "2HR DIAGNOSTIC THEN QUOTE REPAIRS IF NEEDED [DATE]: Inv#152300 created for this…"
type textarea "x"
type textarea "2HR DIAGNOSTIC THEN QUOTE REPAIRS IF NEEDED [DATE]: Inv#152300 created for this…"
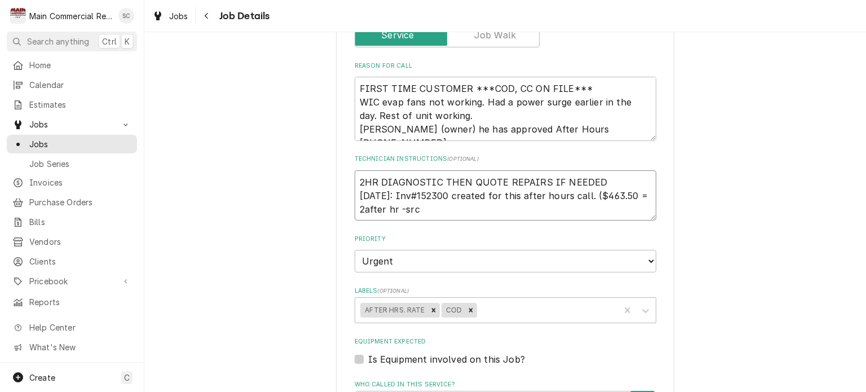
type textarea "x"
type textarea "2HR DIAGNOSTIC THEN QUOTE REPAIRS IF NEEDED [DATE]: Inv#152300 created for this…"
type textarea "x"
type textarea "2HR DIAGNOSTIC THEN QUOTE REPAIRS IF NEEDED [DATE]: Inv#152300 created for this…"
type textarea "x"
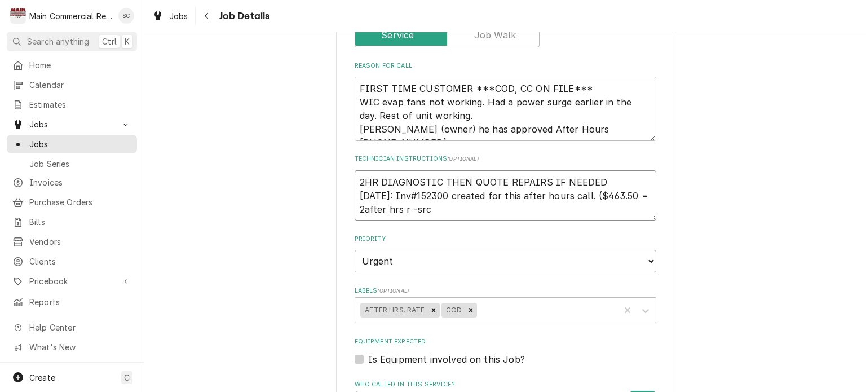
type textarea "2HR DIAGNOSTIC THEN QUOTE REPAIRS IF NEEDED [DATE]: Inv#152300 created for this…"
type textarea "x"
type textarea "2HR DIAGNOSTIC THEN QUOTE REPAIRS IF NEEDED [DATE]: Inv#152300 created for this…"
type textarea "x"
type textarea "2HR DIAGNOSTIC THEN QUOTE REPAIRS IF NEEDED [DATE]: Inv#152300 created for this…"
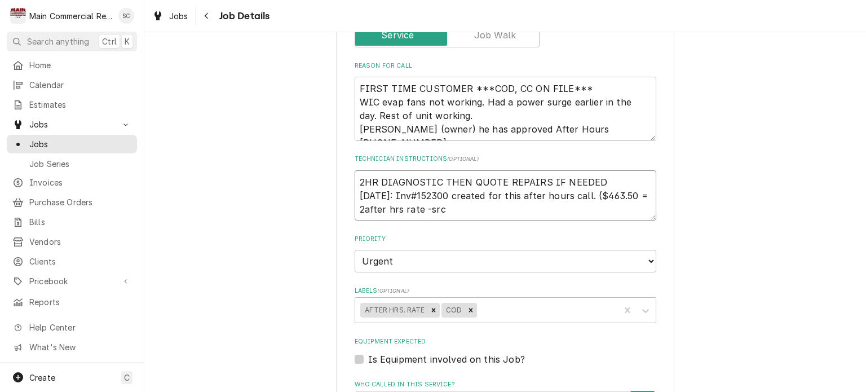
type textarea "x"
type textarea "2HR DIAGNOSTIC THEN QUOTE REPAIRS IF NEEDED [DATE]: Inv#152300 created for this…"
type textarea "x"
type textarea "2HR DIAGNOSTIC THEN QUOTE REPAIRS IF NEEDED [DATE]: Inv#152300 created for this…"
type textarea "x"
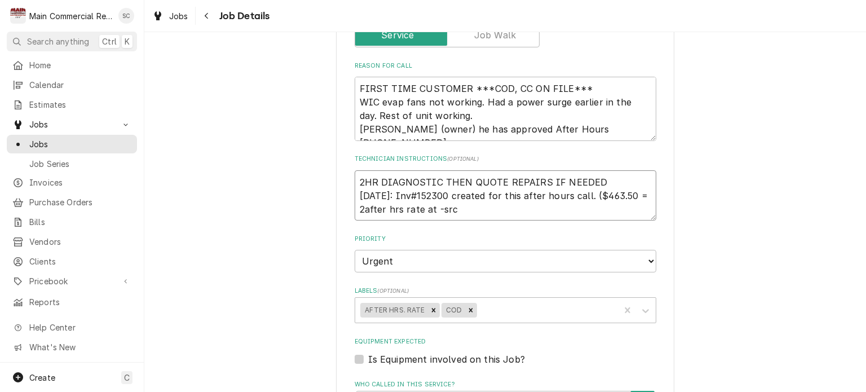
type textarea "2HR DIAGNOSTIC THEN QUOTE REPAIRS IF NEEDED [DATE]: Inv#152300 created for this…"
type textarea "x"
type textarea "2HR DIAGNOSTIC THEN QUOTE REPAIRS IF NEEDED [DATE]: Inv#152300 created for this…"
type textarea "x"
type textarea "2HR DIAGNOSTIC THEN QUOTE REPAIRS IF NEEDED [DATE]: Inv#152300 created for this…"
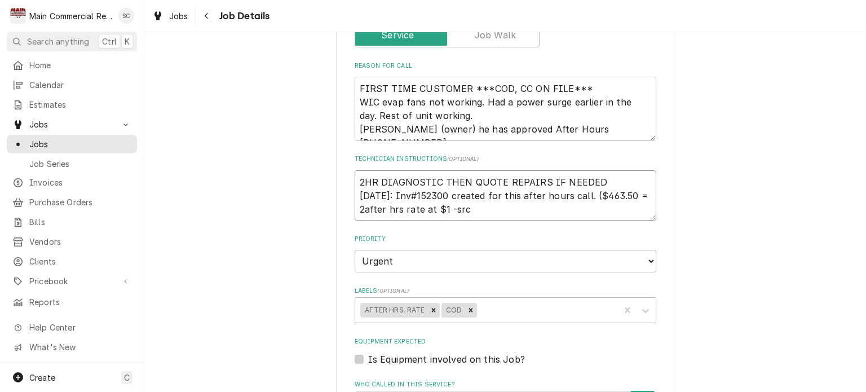
type textarea "x"
type textarea "2HR DIAGNOSTIC THEN QUOTE REPAIRS IF NEEDED [DATE]: Inv#152300 created for this…"
type textarea "x"
type textarea "2HR DIAGNOSTIC THEN QUOTE REPAIRS IF NEEDED [DATE]: Inv#152300 created for this…"
type textarea "x"
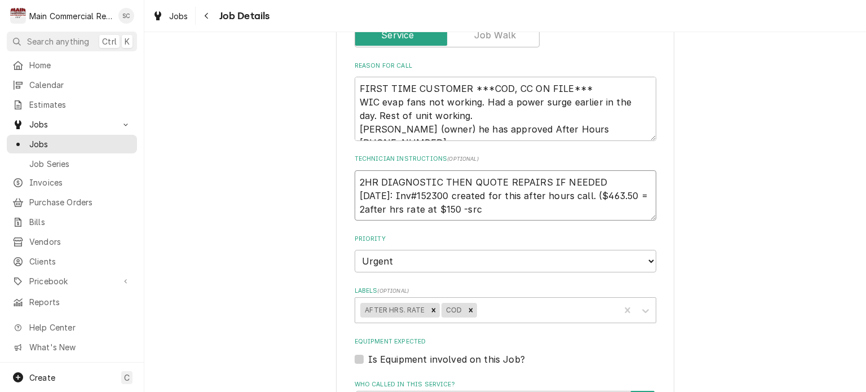
type textarea "2HR DIAGNOSTIC THEN QUOTE REPAIRS IF NEEDED [DATE]: Inv#152300 created for this…"
type textarea "x"
type textarea "2HR DIAGNOSTIC THEN QUOTE REPAIRS IF NEEDED [DATE]: Inv#152300 created for this…"
type textarea "x"
type textarea "2HR DIAGNOSTIC THEN QUOTE REPAIRS IF NEEDED [DATE]: Inv#152300 created for this…"
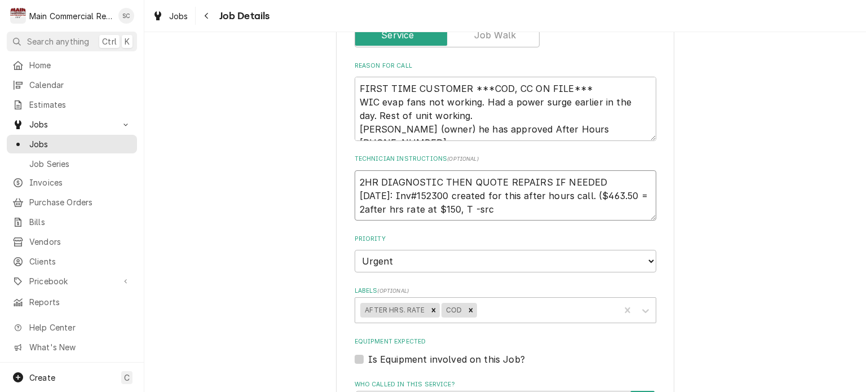
type textarea "x"
type textarea "2HR DIAGNOSTIC THEN QUOTE REPAIRS IF NEEDED [DATE]: Inv#152300 created for this…"
type textarea "x"
type textarea "2HR DIAGNOSTIC THEN QUOTE REPAIRS IF NEEDED [DATE]: Inv#152300 created for this…"
type textarea "x"
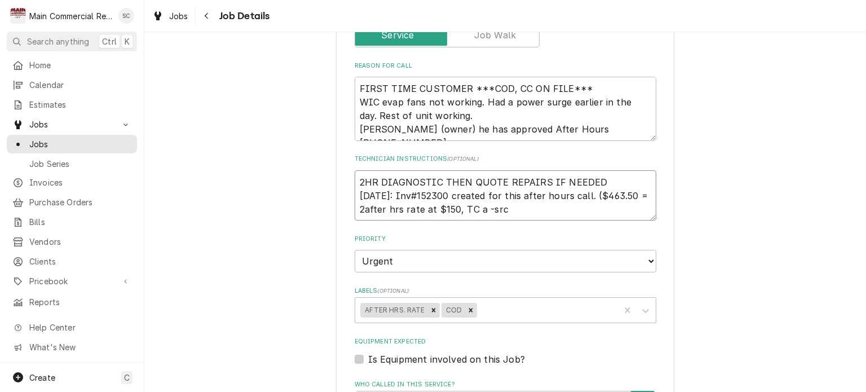
type textarea "2HR DIAGNOSTIC THEN QUOTE REPAIRS IF NEEDED 9-25-25: Inv#152300 created for thi…"
type textarea "x"
type textarea "2HR DIAGNOSTIC THEN QUOTE REPAIRS IF NEEDED 9-25-25: Inv#152300 created for thi…"
type textarea "x"
type textarea "2HR DIAGNOSTIC THEN QUOTE REPAIRS IF NEEDED 9-25-25: Inv#152300 created for thi…"
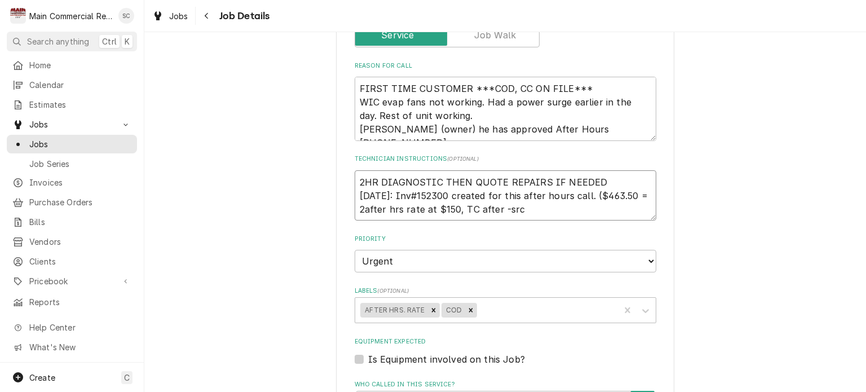
type textarea "x"
type textarea "2HR DIAGNOSTIC THEN QUOTE REPAIRS IF NEEDED 9-25-25: Inv#152300 created for thi…"
type textarea "x"
type textarea "2HR DIAGNOSTIC THEN QUOTE REPAIRS IF NEEDED 9-25-25: Inv#152300 created for thi…"
type textarea "x"
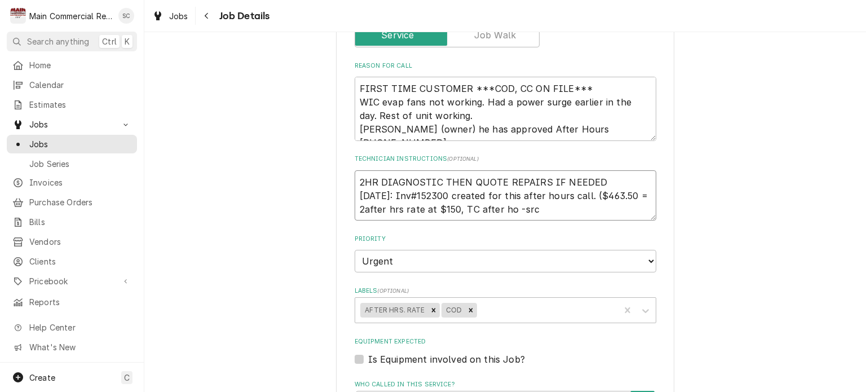
type textarea "2HR DIAGNOSTIC THEN QUOTE REPAIRS IF NEEDED 9-25-25: Inv#152300 created for thi…"
type textarea "x"
type textarea "2HR DIAGNOSTIC THEN QUOTE REPAIRS IF NEEDED 9-25-25: Inv#152300 created for thi…"
type textarea "x"
type textarea "2HR DIAGNOSTIC THEN QUOTE REPAIRS IF NEEDED 9-25-25: Inv#152300 created for thi…"
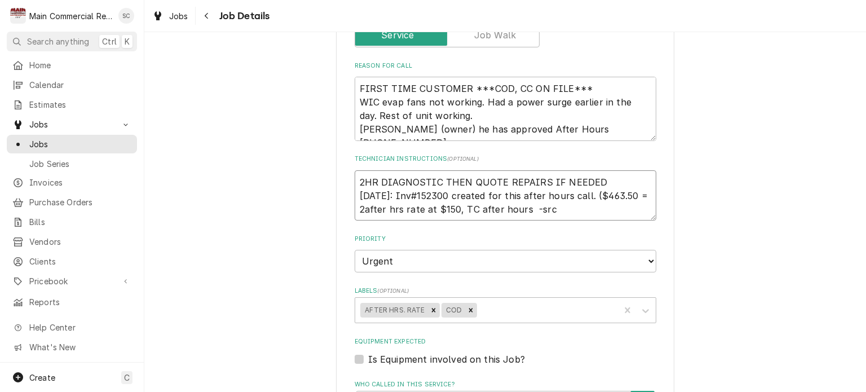
type textarea "x"
type textarea "2HR DIAGNOSTIC THEN QUOTE REPAIRS IF NEEDED 9-25-25: Inv#152300 created for thi…"
type textarea "x"
type textarea "2HR DIAGNOSTIC THEN QUOTE REPAIRS IF NEEDED 9-25-25: Inv#152300 created for thi…"
type textarea "x"
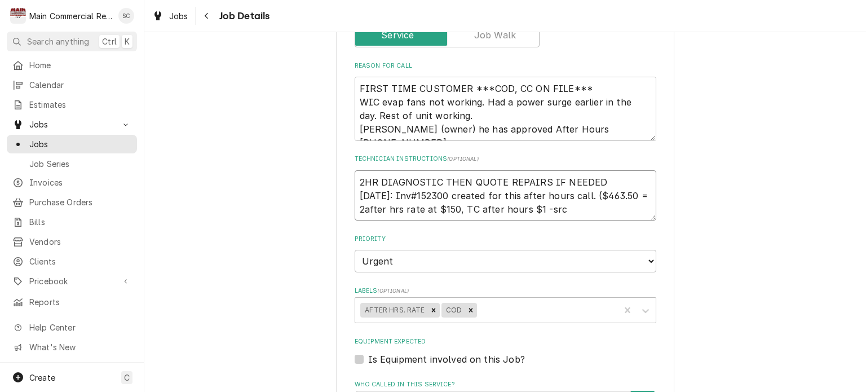
type textarea "2HR DIAGNOSTIC THEN QUOTE REPAIRS IF NEEDED 9-25-25: Inv#152300 created for thi…"
type textarea "x"
type textarea "2HR DIAGNOSTIC THEN QUOTE REPAIRS IF NEEDED 9-25-25: Inv#152300 created for thi…"
type textarea "x"
type textarea "2HR DIAGNOSTIC THEN QUOTE REPAIRS IF NEEDED 9-25-25: Inv#152300 created for thi…"
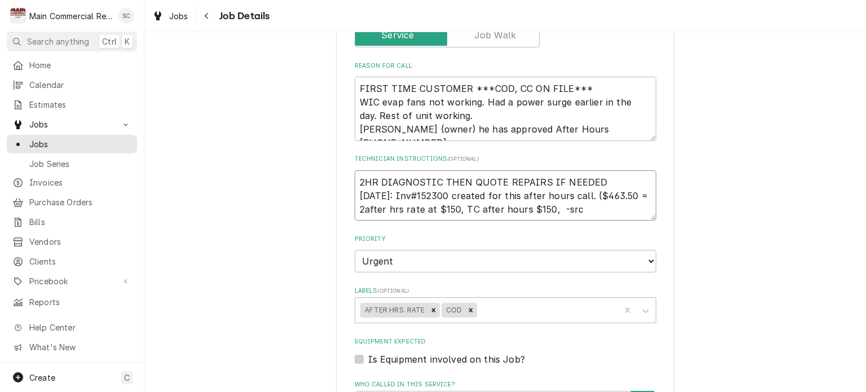
type textarea "x"
type textarea "2HR DIAGNOSTIC THEN QUOTE REPAIRS IF NEEDED 9-25-25: Inv#152300 created for thi…"
type textarea "x"
type textarea "2HR DIAGNOSTIC THEN QUOTE REPAIRS IF NEEDED 9-25-25: Inv#152300 created for thi…"
type textarea "x"
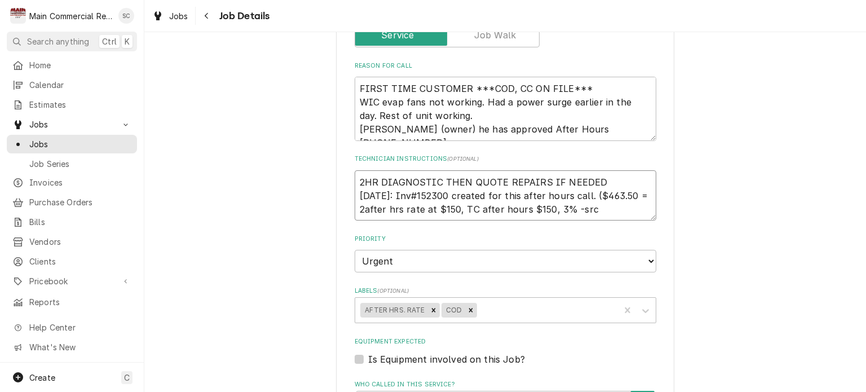
type textarea "2HR DIAGNOSTIC THEN QUOTE REPAIRS IF NEEDED 9-25-25: Inv#152300 created for thi…"
type textarea "x"
type textarea "2HR DIAGNOSTIC THEN QUOTE REPAIRS IF NEEDED 9-25-25: Inv#152300 created for thi…"
type textarea "x"
type textarea "2HR DIAGNOSTIC THEN QUOTE REPAIRS IF NEEDED 9-25-25: Inv#152300 created for thi…"
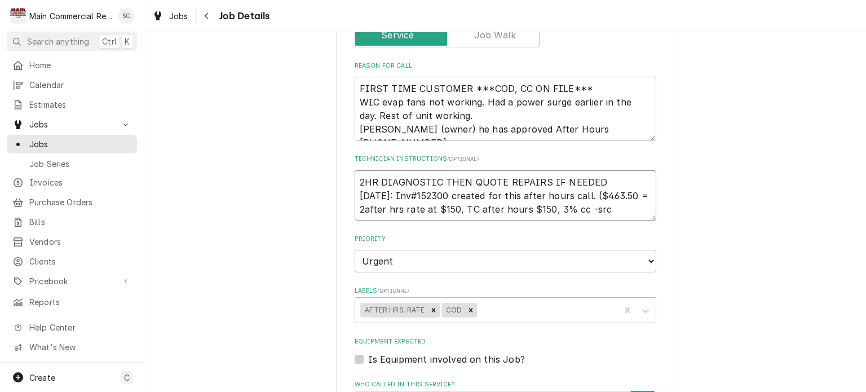
type textarea "x"
type textarea "2HR DIAGNOSTIC THEN QUOTE REPAIRS IF NEEDED 9-25-25: Inv#152300 created for thi…"
type textarea "x"
type textarea "2HR DIAGNOSTIC THEN QUOTE REPAIRS IF NEEDED 9-25-25: Inv#152300 created for thi…"
type textarea "x"
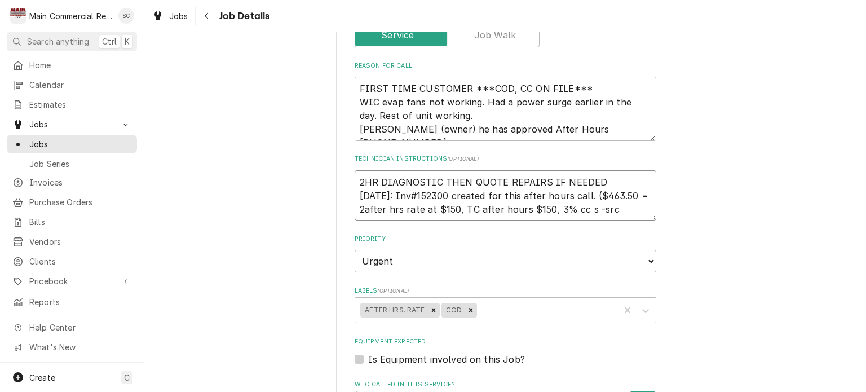
type textarea "2HR DIAGNOSTIC THEN QUOTE REPAIRS IF NEEDED 9-25-25: Inv#152300 created for thi…"
type textarea "x"
type textarea "2HR DIAGNOSTIC THEN QUOTE REPAIRS IF NEEDED 9-25-25: Inv#152300 created for thi…"
type textarea "x"
type textarea "2HR DIAGNOSTIC THEN QUOTE REPAIRS IF NEEDED 9-25-25: Inv#152300 created for thi…"
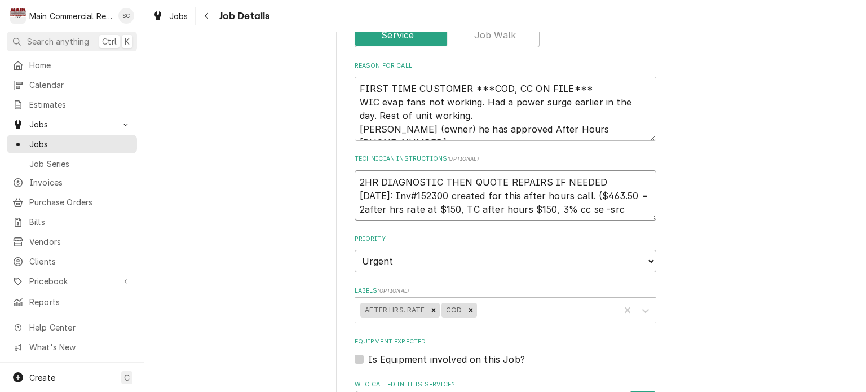
type textarea "x"
type textarea "2HR DIAGNOSTIC THEN QUOTE REPAIRS IF NEEDED 9-25-25: Inv#152300 created for thi…"
type textarea "x"
type textarea "2HR DIAGNOSTIC THEN QUOTE REPAIRS IF NEEDED 9-25-25: Inv#152300 created for thi…"
type textarea "x"
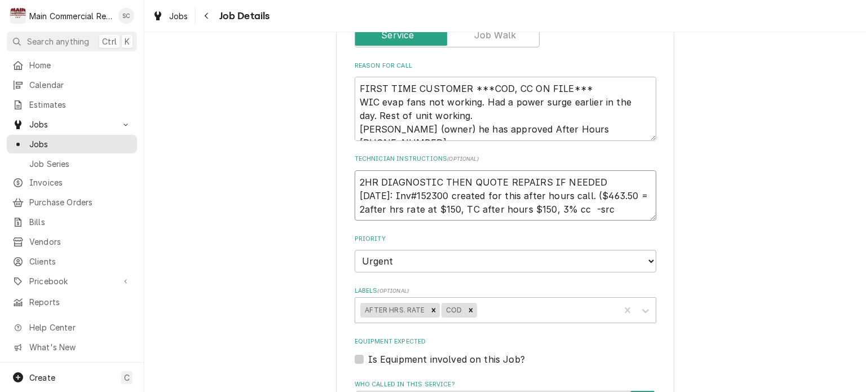
type textarea "2HR DIAGNOSTIC THEN QUOTE REPAIRS IF NEEDED 9-25-25: Inv#152300 created for thi…"
type textarea "x"
type textarea "2HR DIAGNOSTIC THEN QUOTE REPAIRS IF NEEDED 9-25-25: Inv#152300 created for thi…"
type textarea "x"
type textarea "2HR DIAGNOSTIC THEN QUOTE REPAIRS IF NEEDED 9-25-25: Inv#152300 created for thi…"
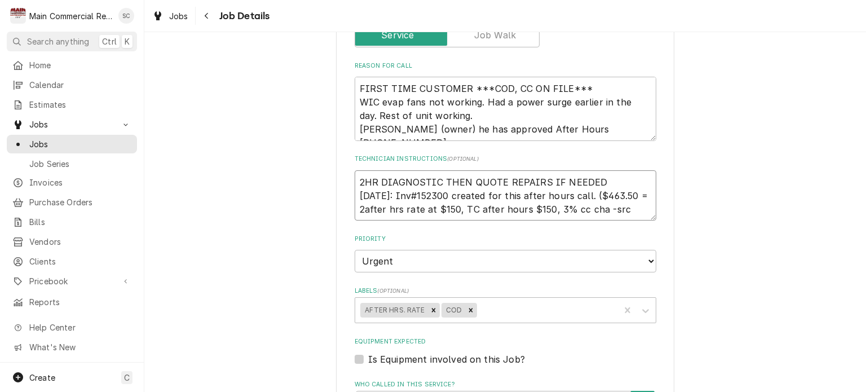
type textarea "x"
type textarea "2HR DIAGNOSTIC THEN QUOTE REPAIRS IF NEEDED 9-25-25: Inv#152300 created for thi…"
type textarea "x"
type textarea "2HR DIAGNOSTIC THEN QUOTE REPAIRS IF NEEDED 9-25-25: Inv#152300 created for thi…"
type textarea "x"
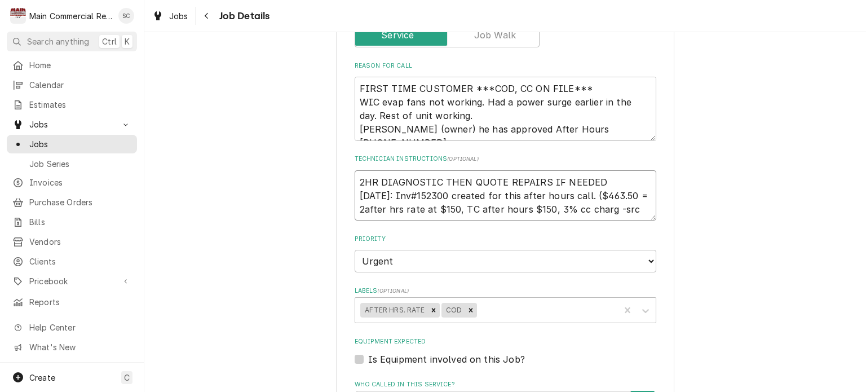
type textarea "2HR DIAGNOSTIC THEN QUOTE REPAIRS IF NEEDED 9-25-25: Inv#152300 created for thi…"
click at [598, 192] on textarea "2HR DIAGNOSTIC THEN QUOTE REPAIRS IF NEEDED 9-25-25: Inv#152300 created for thi…" at bounding box center [506, 195] width 302 height 51
type textarea "x"
type textarea "2HR DIAGNOSTIC THEN QUOTE REPAIRS IF NEEDED 9-25-25: Inv#152300 created for thi…"
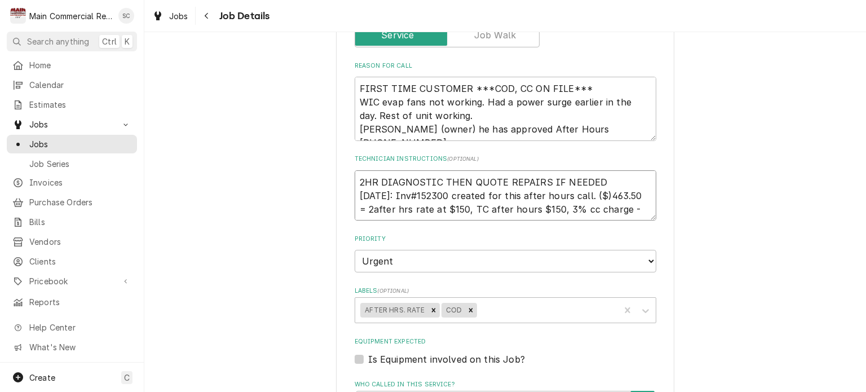
click at [598, 192] on textarea "2HR DIAGNOSTIC THEN QUOTE REPAIRS IF NEEDED 9-25-25: Inv#152300 created for thi…" at bounding box center [506, 195] width 302 height 51
type textarea "x"
type textarea "2HR DIAGNOSTIC THEN QUOTE REPAIRS IF NEEDED 9-25-25: Inv#152300 created for thi…"
click at [607, 209] on textarea "2HR DIAGNOSTIC THEN QUOTE REPAIRS IF NEEDED 9-25-25: Inv#152300 created for thi…" at bounding box center [506, 195] width 302 height 51
type textarea "x"
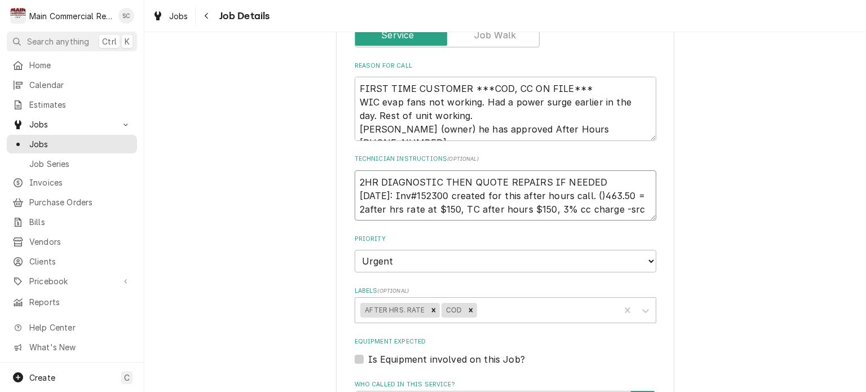
type textarea "2HR DIAGNOSTIC THEN QUOTE REPAIRS IF NEEDED 9-25-25: Inv#152300 created for thi…"
click at [597, 195] on textarea "2HR DIAGNOSTIC THEN QUOTE REPAIRS IF NEEDED 9-25-25: Inv#152300 created for thi…" at bounding box center [506, 195] width 302 height 51
type textarea "x"
type textarea "2HR DIAGNOSTIC THEN QUOTE REPAIRS IF NEEDED 9-25-25: Inv#152300 created for thi…"
type textarea "x"
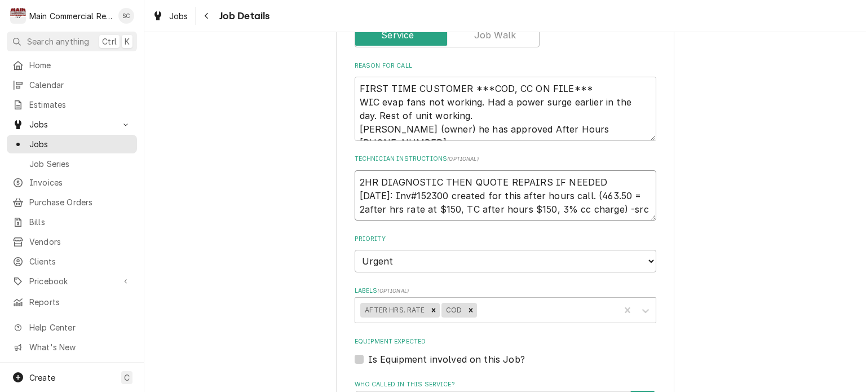
type textarea "2HR DIAGNOSTIC THEN QUOTE REPAIRS IF NEEDED 9-25-25: Inv#152300 created for thi…"
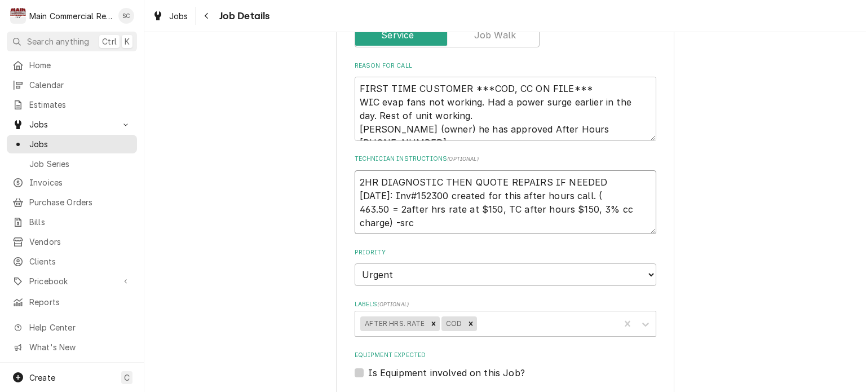
type textarea "x"
type textarea "2HR DIAGNOSTIC THEN QUOTE REPAIRS IF NEEDED 9-25-25: Inv#152300 created for thi…"
type textarea "x"
type textarea "2HR DIAGNOSTIC THEN QUOTE REPAIRS IF NEEDED 9-25-25: Inv#152300 created for thi…"
type textarea "x"
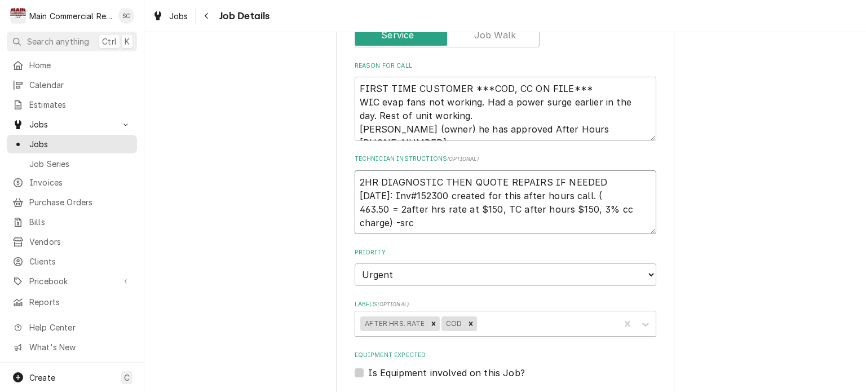
type textarea "2HR DIAGNOSTIC THEN QUOTE REPAIRS IF NEEDED 9-25-25: Inv#152300 created for thi…"
type textarea "x"
type textarea "2HR DIAGNOSTIC THEN QUOTE REPAIRS IF NEEDED 9-25-25: Inv#152300 created for thi…"
type textarea "x"
type textarea "2HR DIAGNOSTIC THEN QUOTE REPAIRS IF NEEDED 9-25-25: Inv#152300 created for thi…"
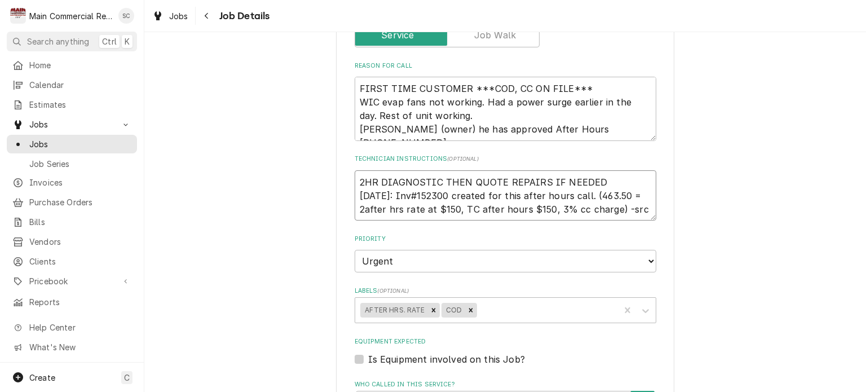
type textarea "x"
type textarea "2HR DIAGNOSTIC THEN QUOTE REPAIRS IF NEEDED 9-25-25: Inv#152300 created for thi…"
click at [611, 209] on textarea "2HR DIAGNOSTIC THEN QUOTE REPAIRS IF NEEDED 9-25-25: Inv#152300 created for thi…" at bounding box center [506, 195] width 302 height 51
type textarea "x"
type textarea "2HR DIAGNOSTIC THEN QUOTE REPAIRS IF NEEDED 9-25-25: Inv#152300 created for thi…"
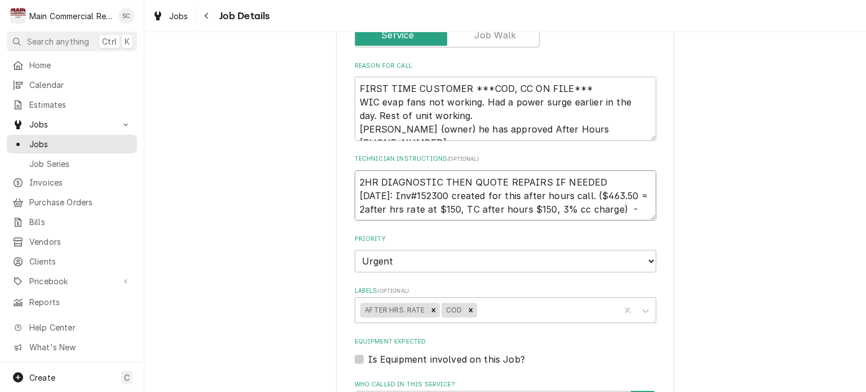
type textarea "x"
type textarea "2HR DIAGNOSTIC THEN QUOTE REPAIRS IF NEEDED 9-25-25: Inv#152300 created for thi…"
type textarea "x"
type textarea "2HR DIAGNOSTIC THEN QUOTE REPAIRS IF NEEDED 9-25-25: Inv#152300 created for thi…"
type textarea "x"
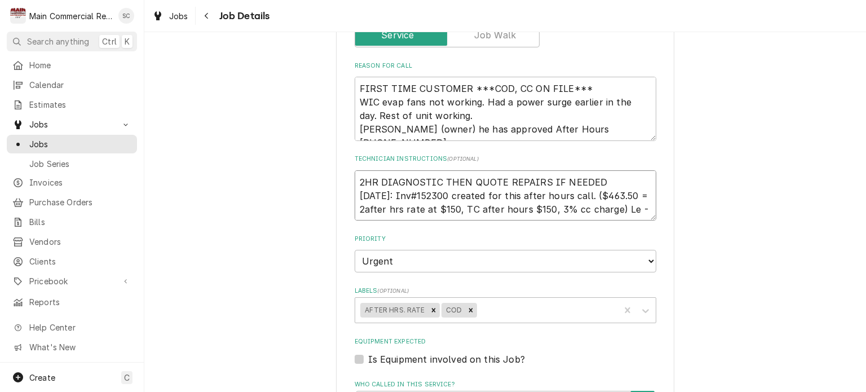
type textarea "2HR DIAGNOSTIC THEN QUOTE REPAIRS IF NEEDED 9-25-25: Inv#152300 created for thi…"
type textarea "x"
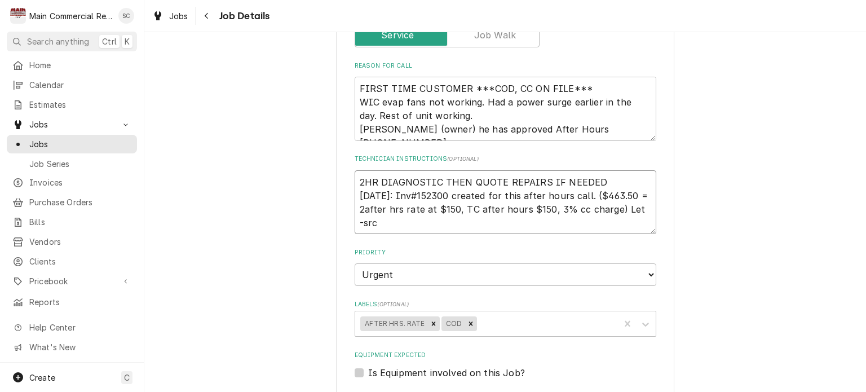
type textarea "2HR DIAGNOSTIC THEN QUOTE REPAIRS IF NEEDED 9-25-25: Inv#152300 created for thi…"
type textarea "x"
type textarea "2HR DIAGNOSTIC THEN QUOTE REPAIRS IF NEEDED 9-25-25: Inv#152300 created for thi…"
type textarea "x"
type textarea "2HR DIAGNOSTIC THEN QUOTE REPAIRS IF NEEDED 9-25-25: Inv#152300 created for thi…"
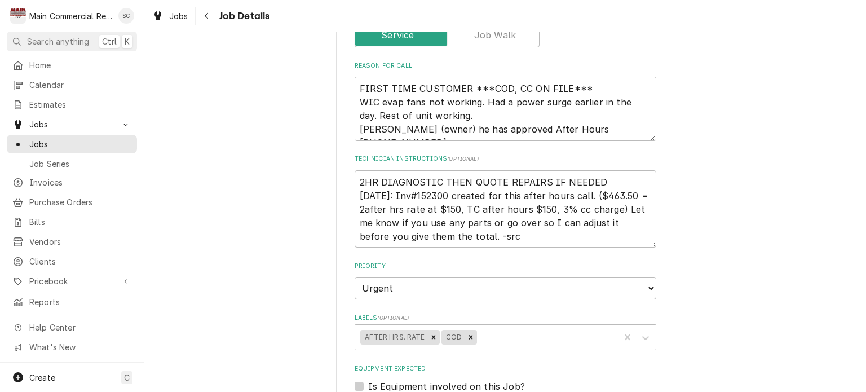
click at [697, 69] on div "Hungry Howies-N. Armenia Ave. Tampa 5802 N Armenia Ave, Tampa, FL 33603 Use the…" at bounding box center [505, 302] width 722 height 942
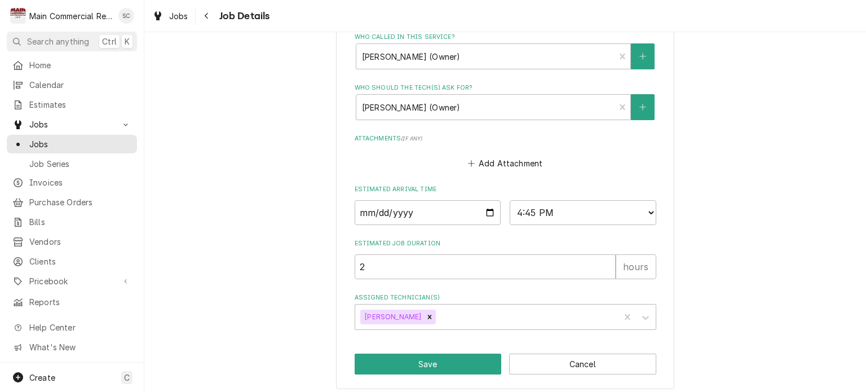
scroll to position [592, 0]
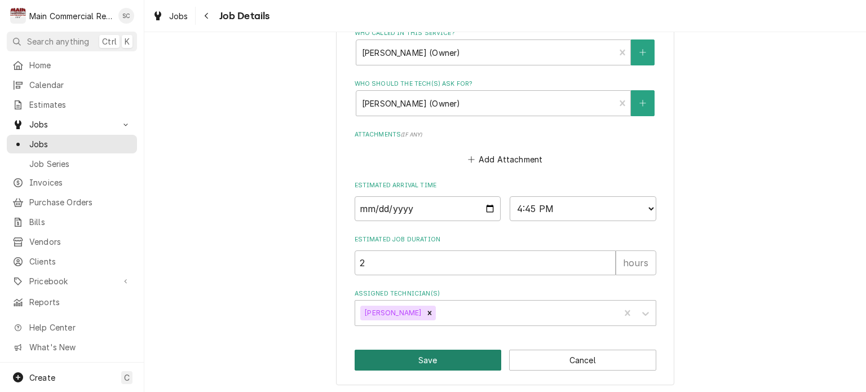
click at [452, 365] on button "Save" at bounding box center [428, 360] width 147 height 21
